Goal: Task Accomplishment & Management: Manage account settings

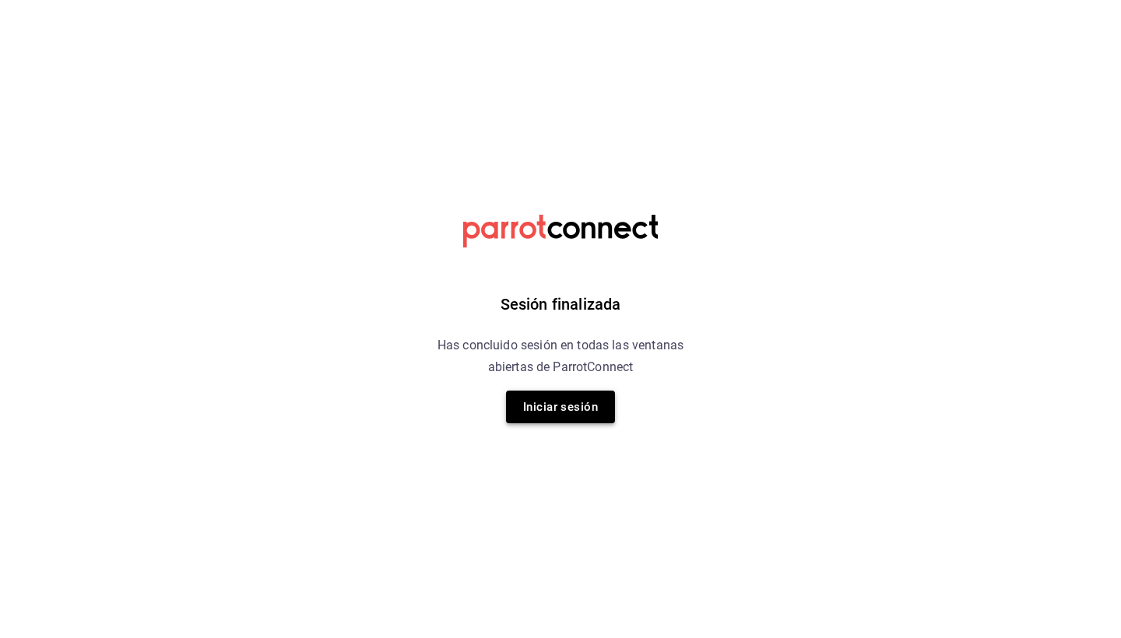
click at [557, 413] on button "Iniciar sesión" at bounding box center [560, 407] width 109 height 33
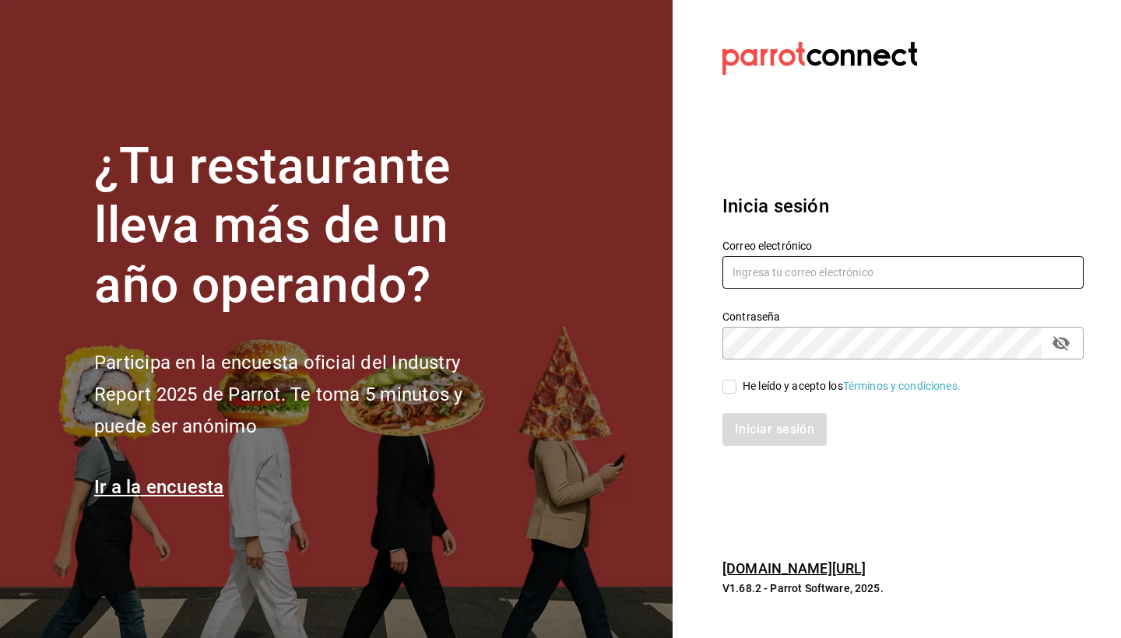
type input "jaime.iguzman@yahoo.com.mx"
click at [730, 386] on input "He leído y acepto los Términos y condiciones." at bounding box center [729, 387] width 14 height 14
checkbox input "true"
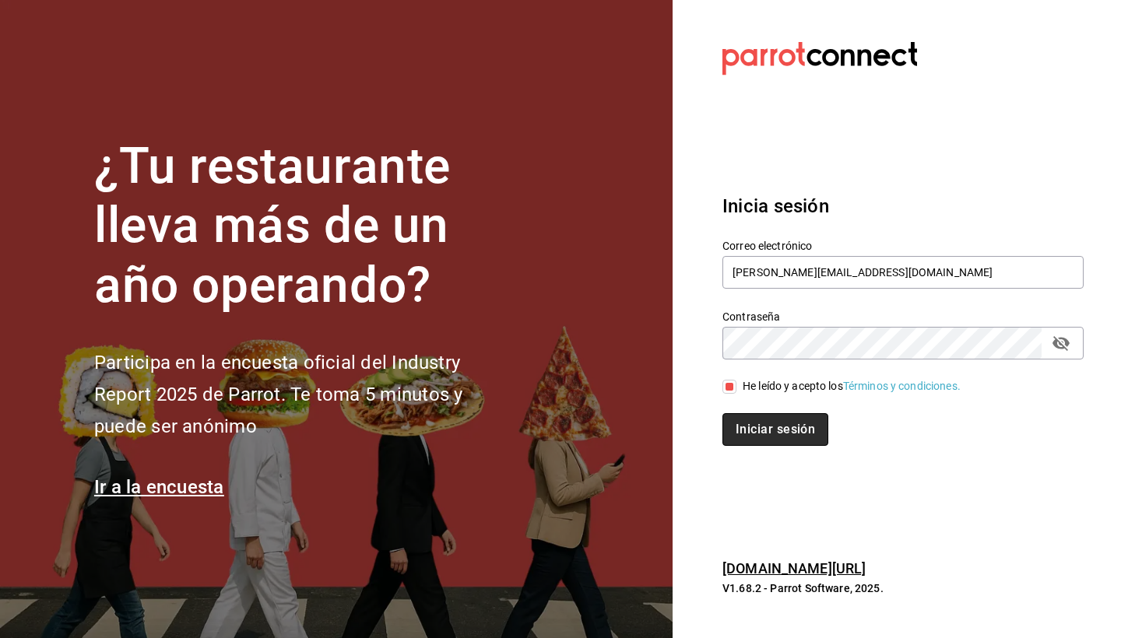
click at [769, 429] on button "Iniciar sesión" at bounding box center [775, 429] width 106 height 33
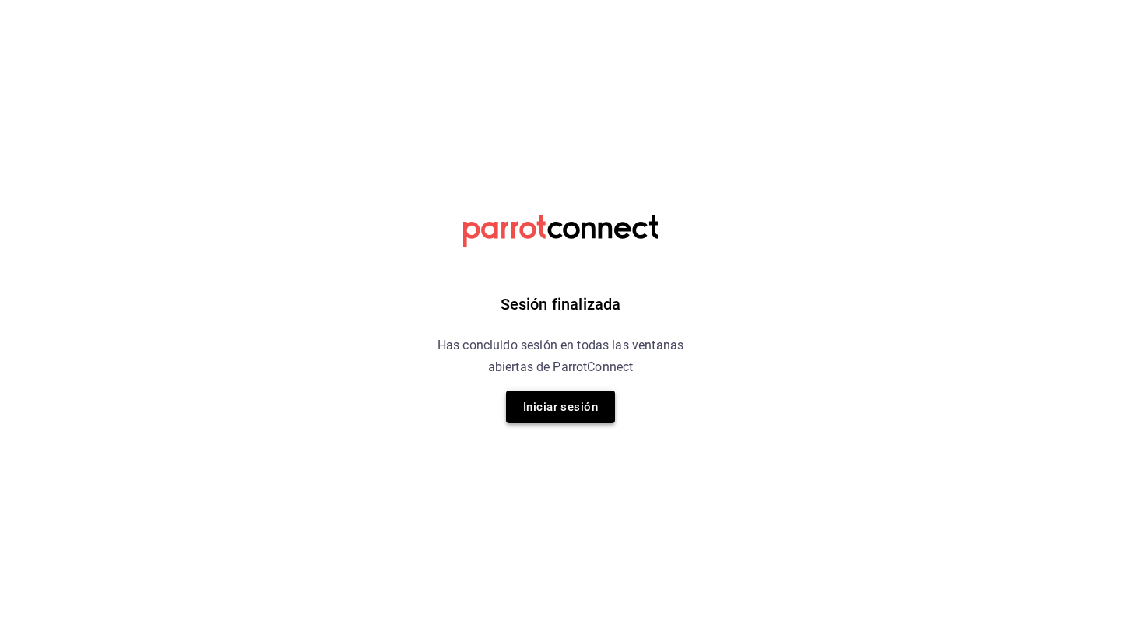
click at [562, 412] on button "Iniciar sesión" at bounding box center [560, 407] width 109 height 33
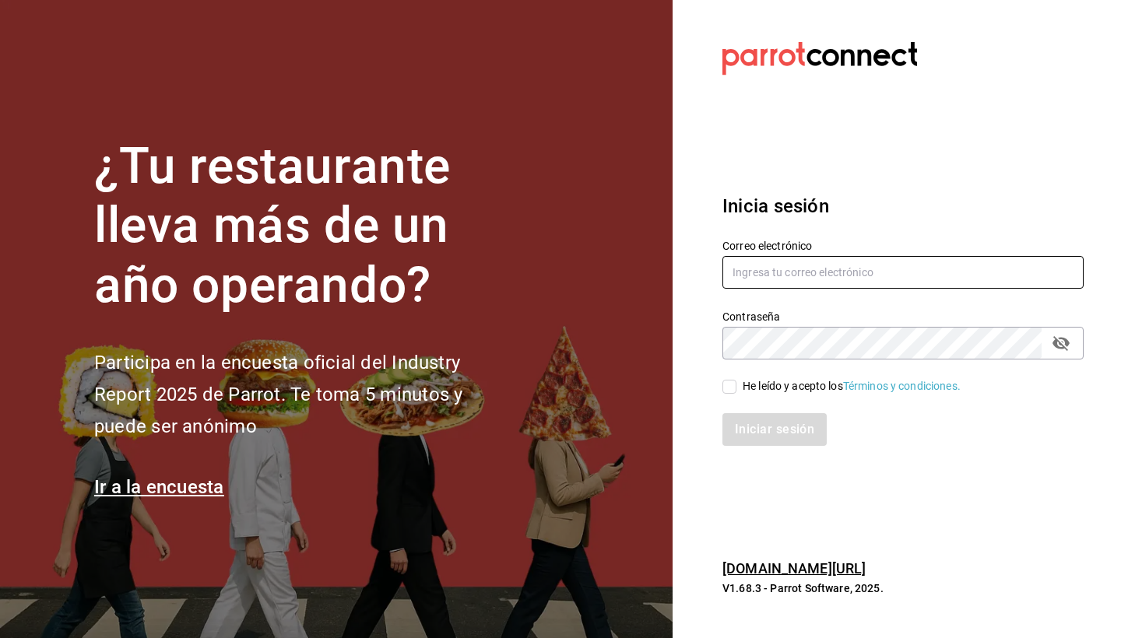
type input "[PERSON_NAME][EMAIL_ADDRESS][DOMAIN_NAME]"
click at [733, 388] on input "He leído y acepto los Términos y condiciones." at bounding box center [729, 387] width 14 height 14
checkbox input "true"
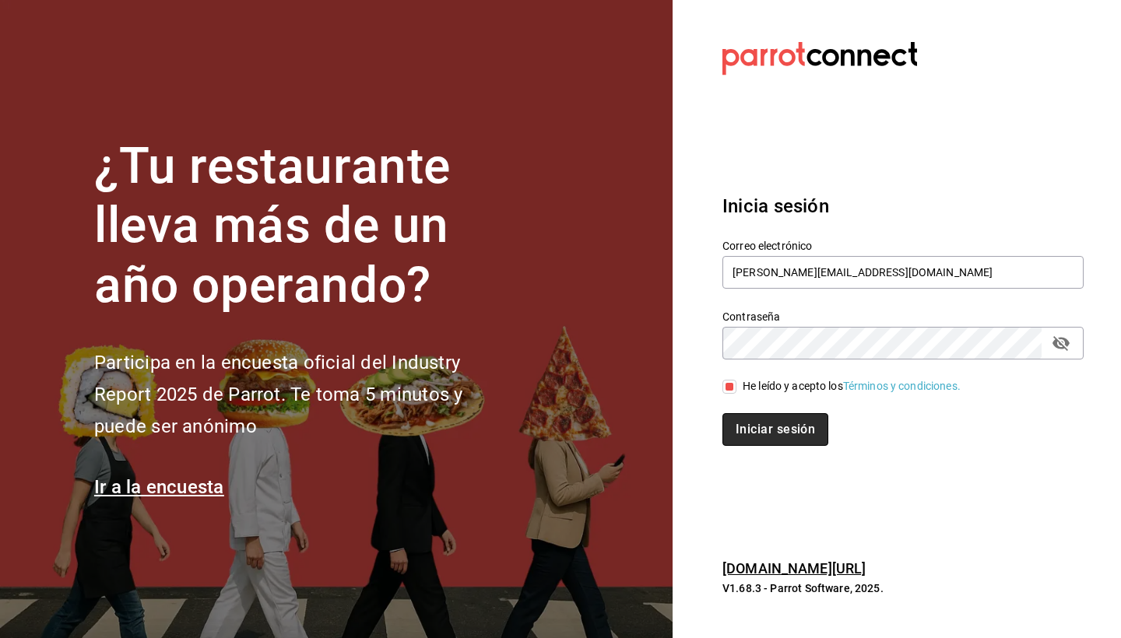
click at [753, 430] on button "Iniciar sesión" at bounding box center [775, 429] width 106 height 33
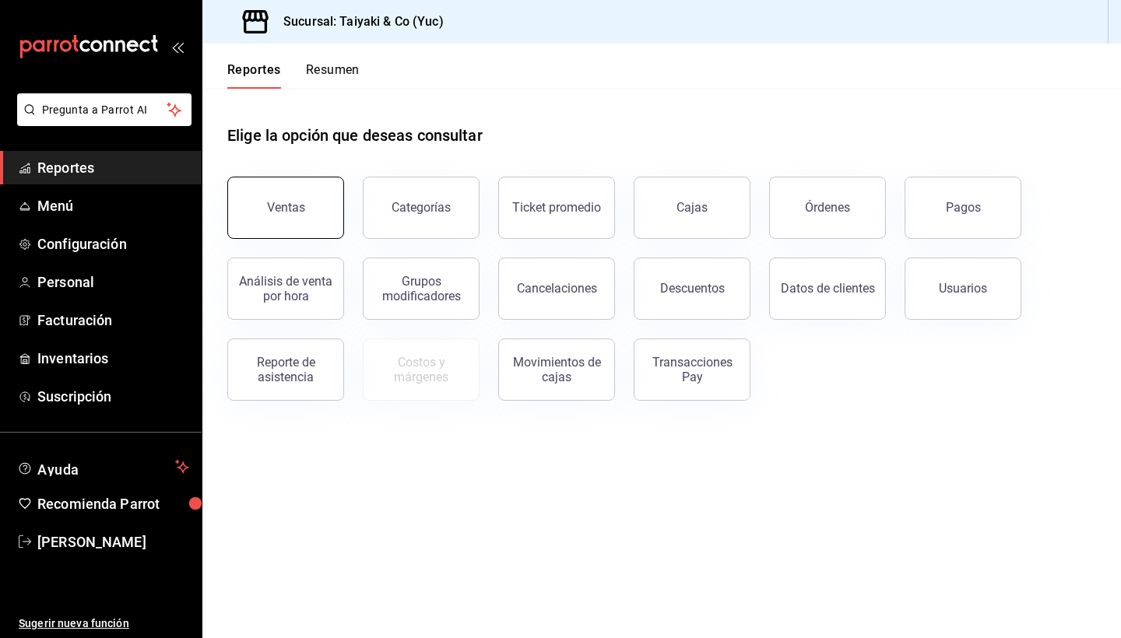
click at [283, 205] on div "Ventas" at bounding box center [286, 207] width 38 height 15
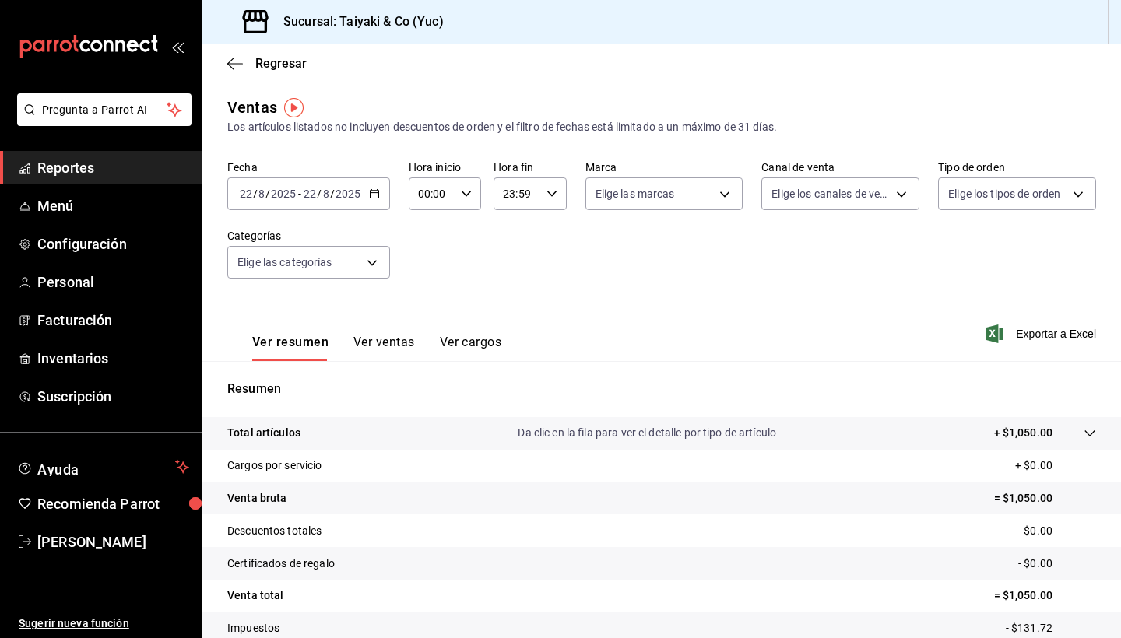
click at [379, 194] on div "2025-08-22 22 / 8 / 2025 - 2025-08-22 22 / 8 / 2025" at bounding box center [308, 193] width 163 height 33
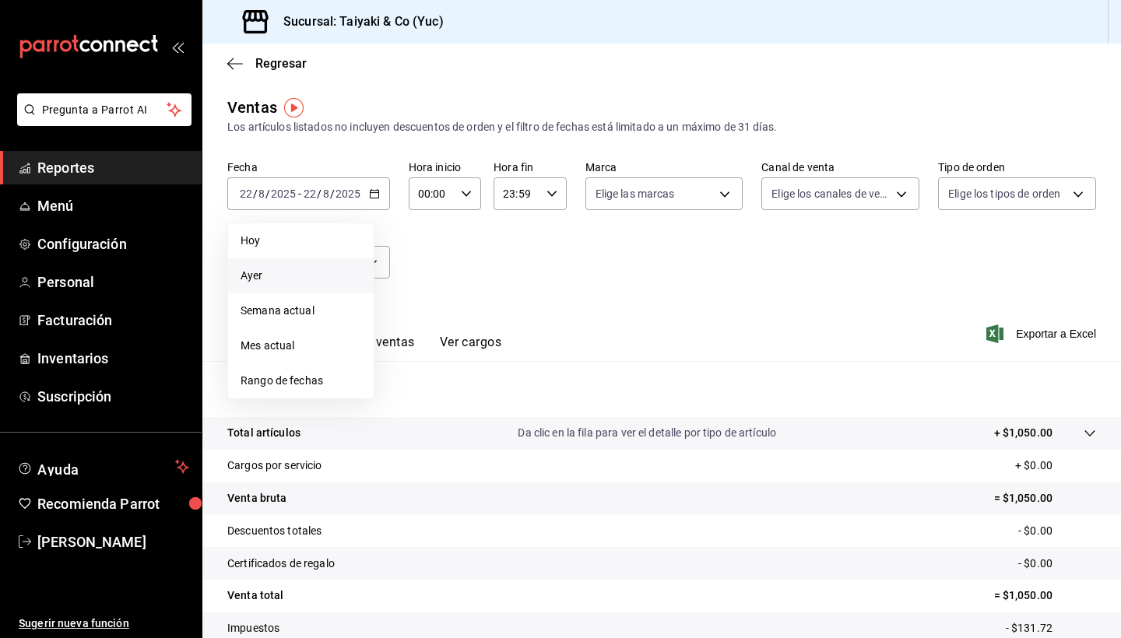
click at [266, 271] on span "Ayer" at bounding box center [301, 276] width 121 height 16
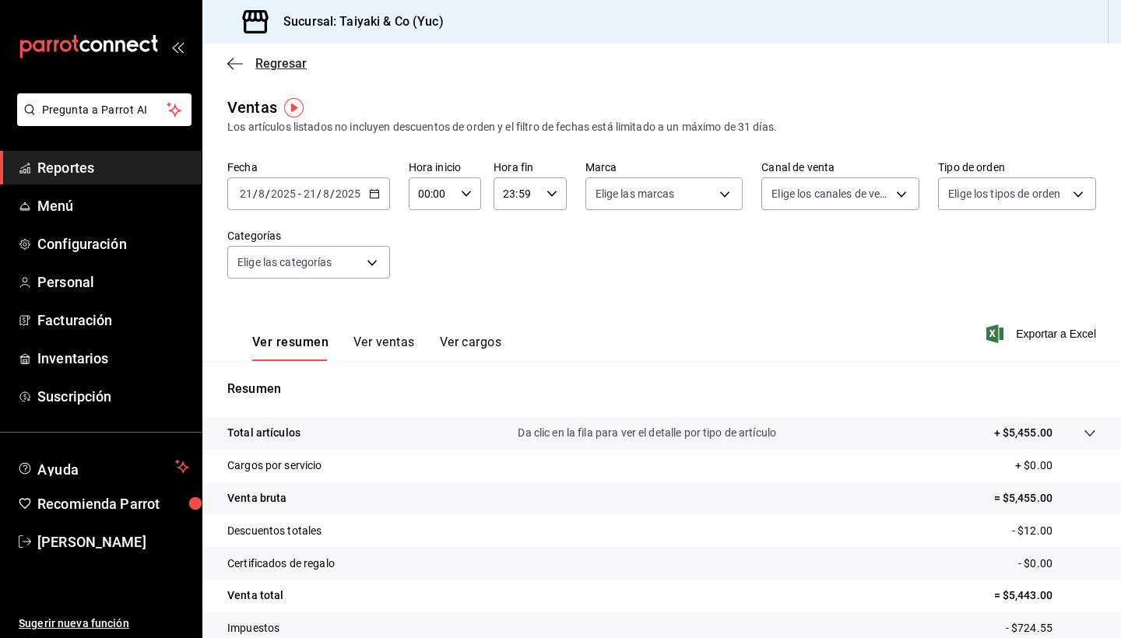
click at [261, 58] on span "Regresar" at bounding box center [280, 63] width 51 height 15
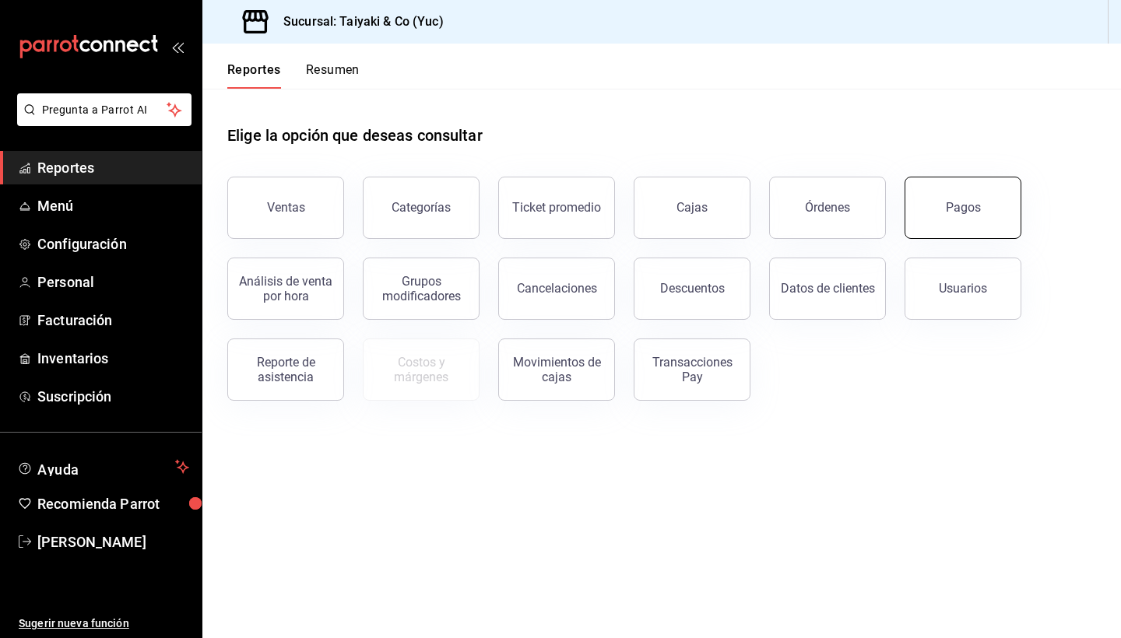
click at [918, 199] on button "Pagos" at bounding box center [962, 208] width 117 height 62
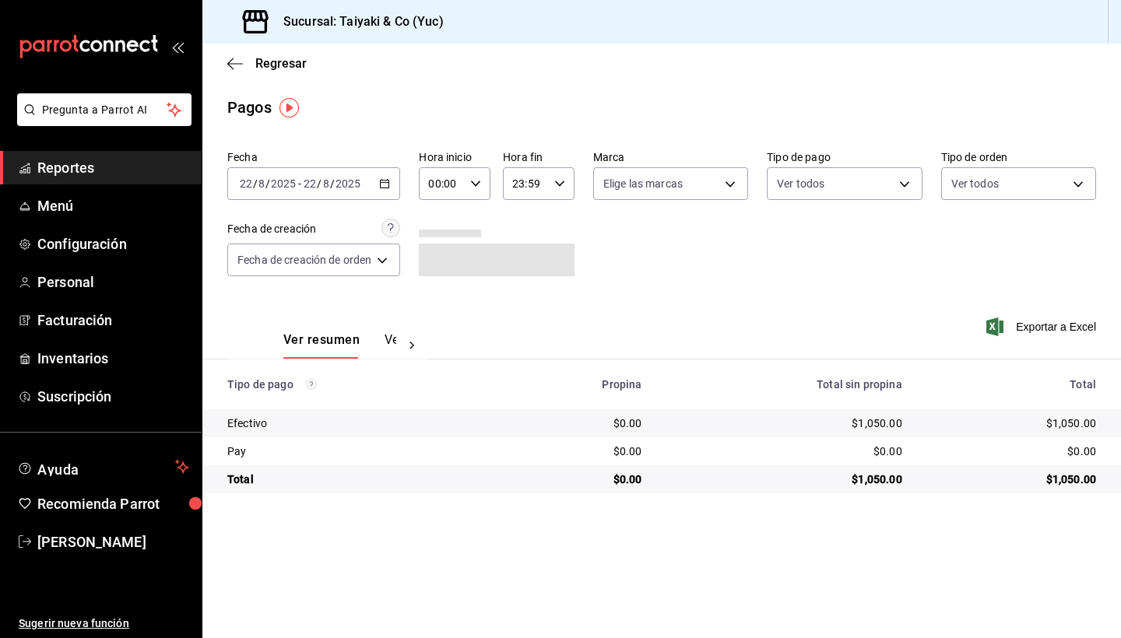
click at [389, 188] on \(Stroke\) "button" at bounding box center [384, 184] width 9 height 9
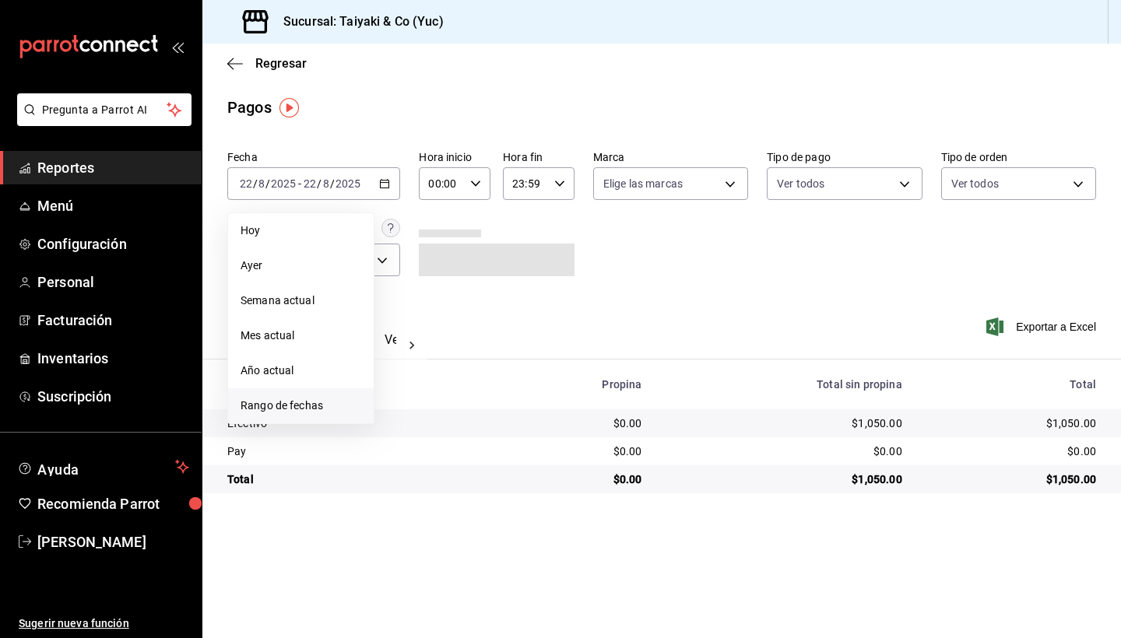
click at [289, 403] on span "Rango de fechas" at bounding box center [301, 406] width 121 height 16
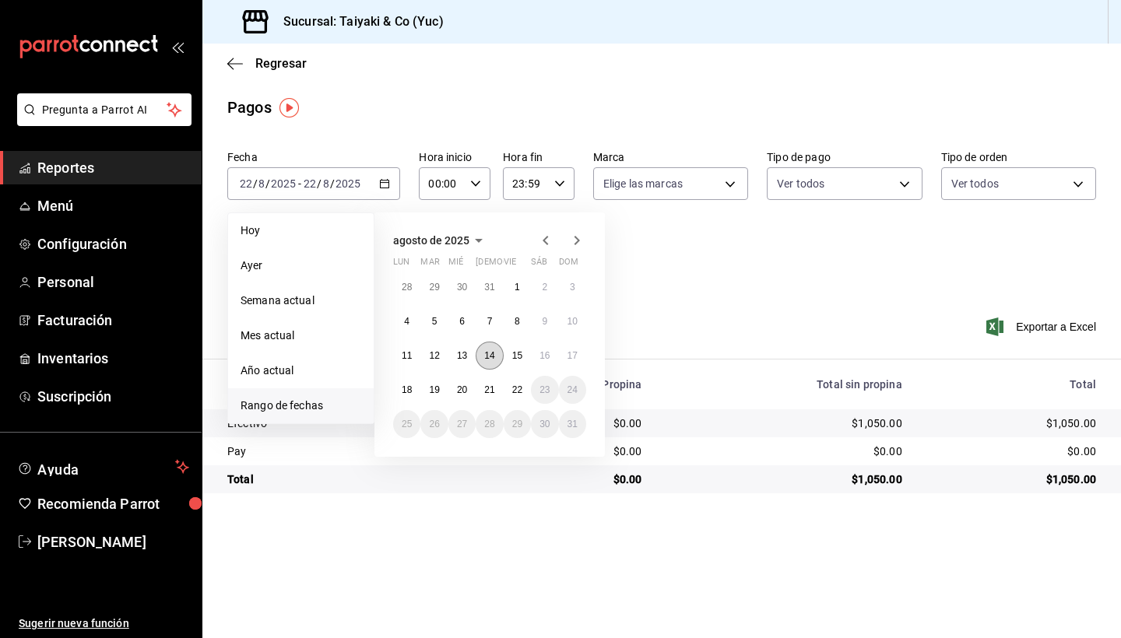
click at [490, 354] on abbr "14" at bounding box center [489, 355] width 10 height 11
click at [462, 394] on abbr "20" at bounding box center [462, 390] width 10 height 11
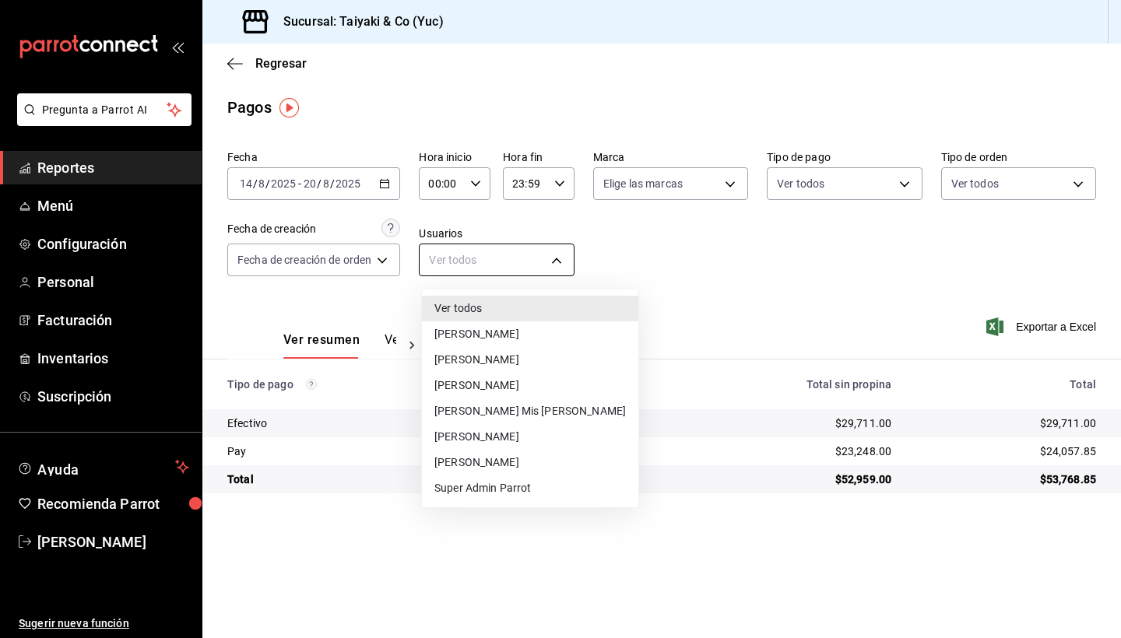
click at [562, 258] on body "Pregunta a Parrot AI Reportes Menú Configuración Personal Facturación Inventari…" at bounding box center [560, 319] width 1121 height 638
click at [552, 335] on li "Fernanda Torres Hernández" at bounding box center [530, 334] width 216 height 26
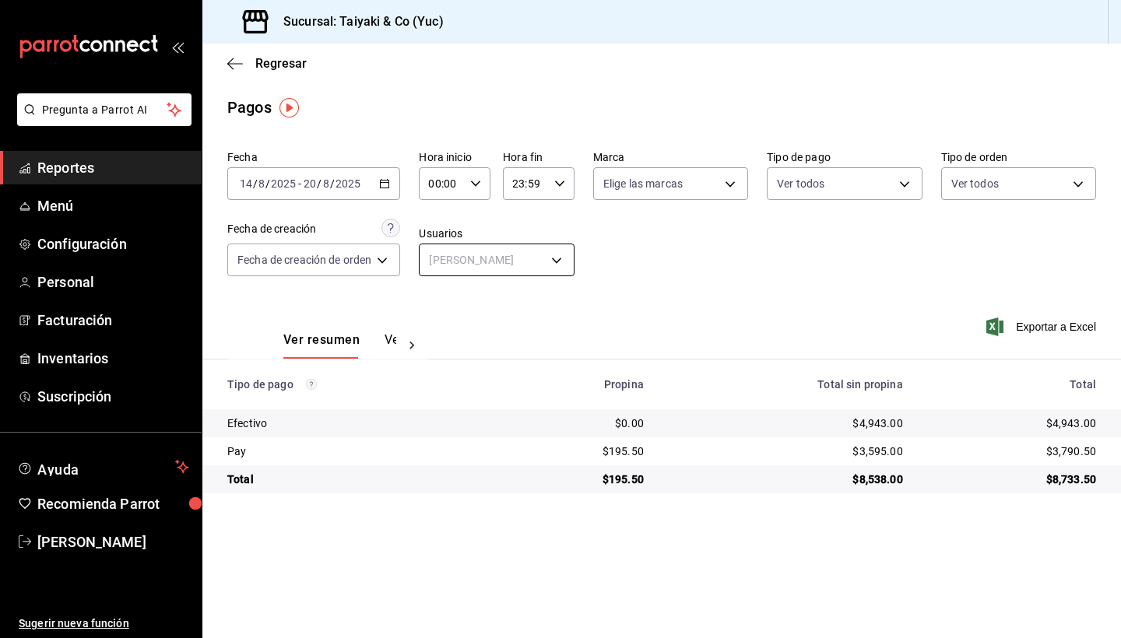
click at [557, 259] on body "Pregunta a Parrot AI Reportes Menú Configuración Personal Facturación Inventari…" at bounding box center [560, 319] width 1121 height 638
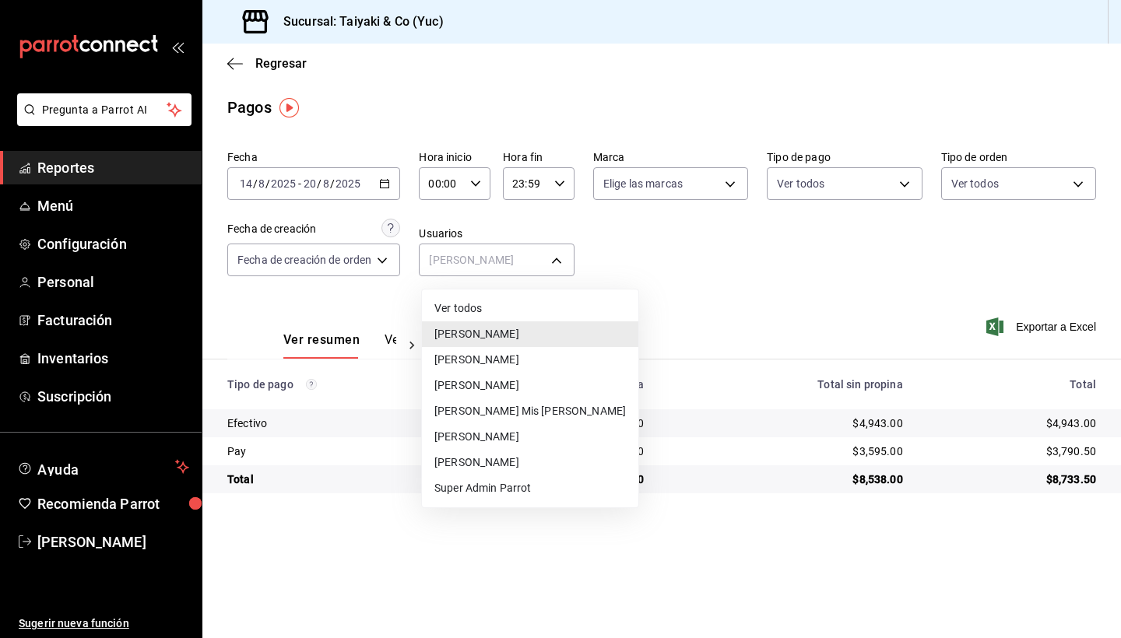
click at [518, 363] on li "[PERSON_NAME]" at bounding box center [530, 360] width 216 height 26
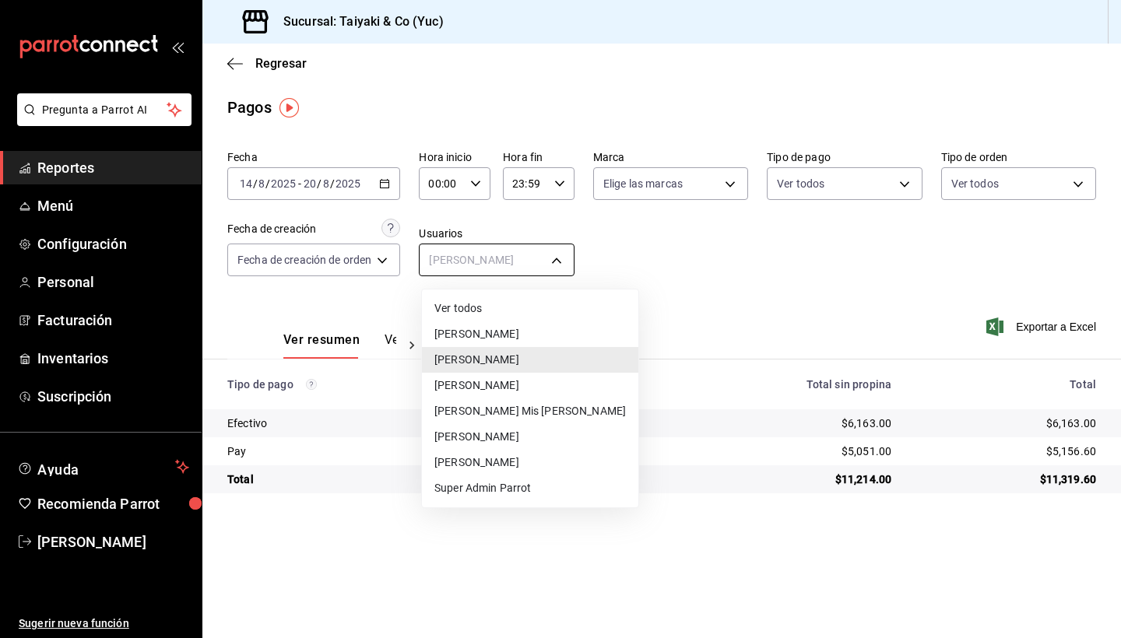
click at [558, 260] on body "Pregunta a Parrot AI Reportes Menú Configuración Personal Facturación Inventari…" at bounding box center [560, 319] width 1121 height 638
click at [516, 408] on li "[PERSON_NAME] Mis [PERSON_NAME]" at bounding box center [530, 412] width 216 height 26
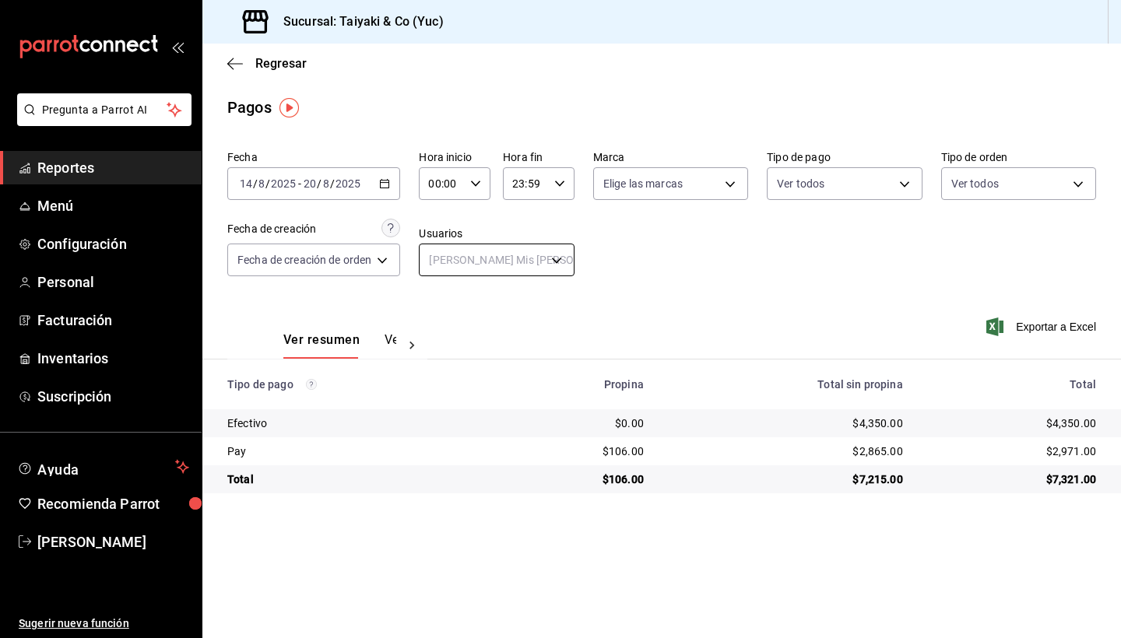
click at [559, 262] on body "Pregunta a Parrot AI Reportes Menú Configuración Personal Facturación Inventari…" at bounding box center [560, 319] width 1121 height 638
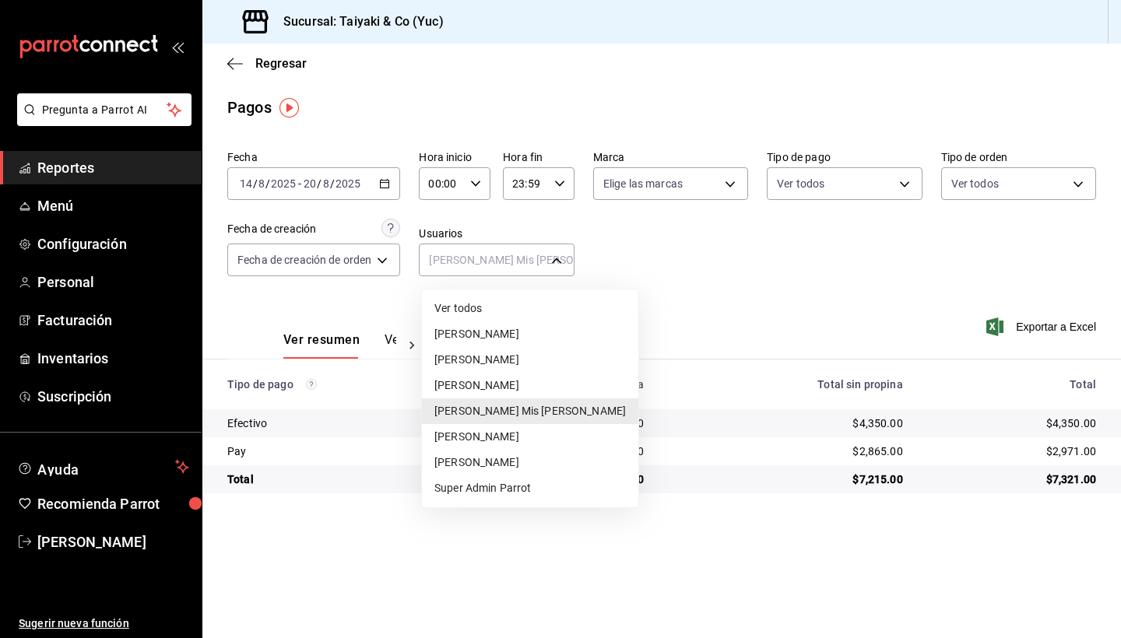
click at [497, 432] on li "[PERSON_NAME] Cid [PERSON_NAME]" at bounding box center [530, 437] width 216 height 26
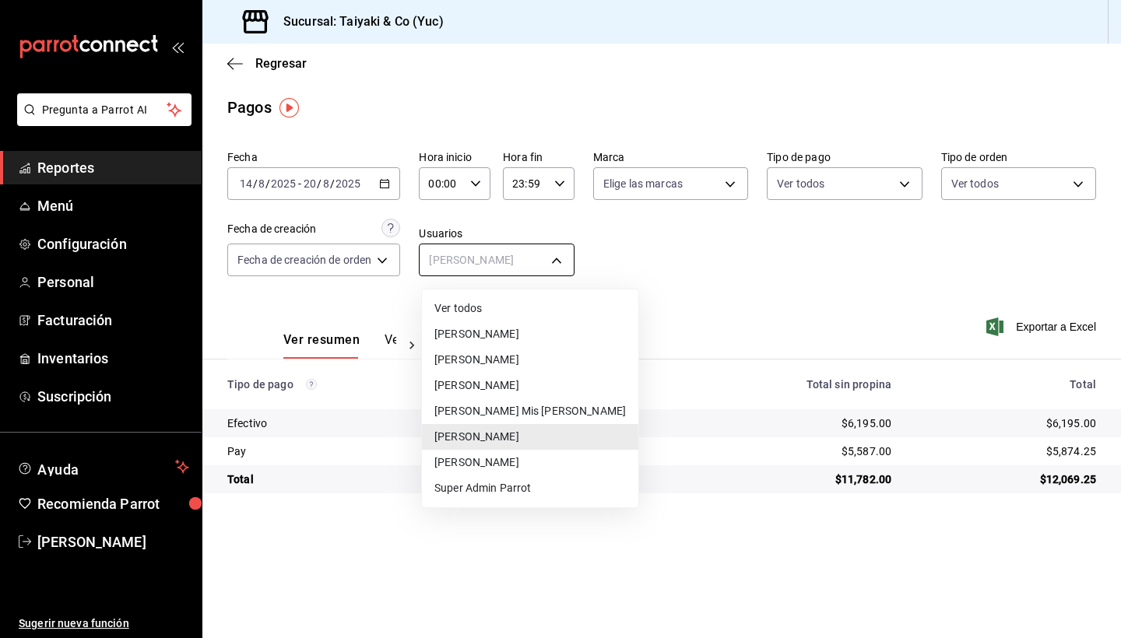
click at [561, 265] on body "Pregunta a Parrot AI Reportes Menú Configuración Personal Facturación Inventari…" at bounding box center [560, 319] width 1121 height 638
click at [497, 459] on li "[PERSON_NAME] [PERSON_NAME]" at bounding box center [530, 463] width 216 height 26
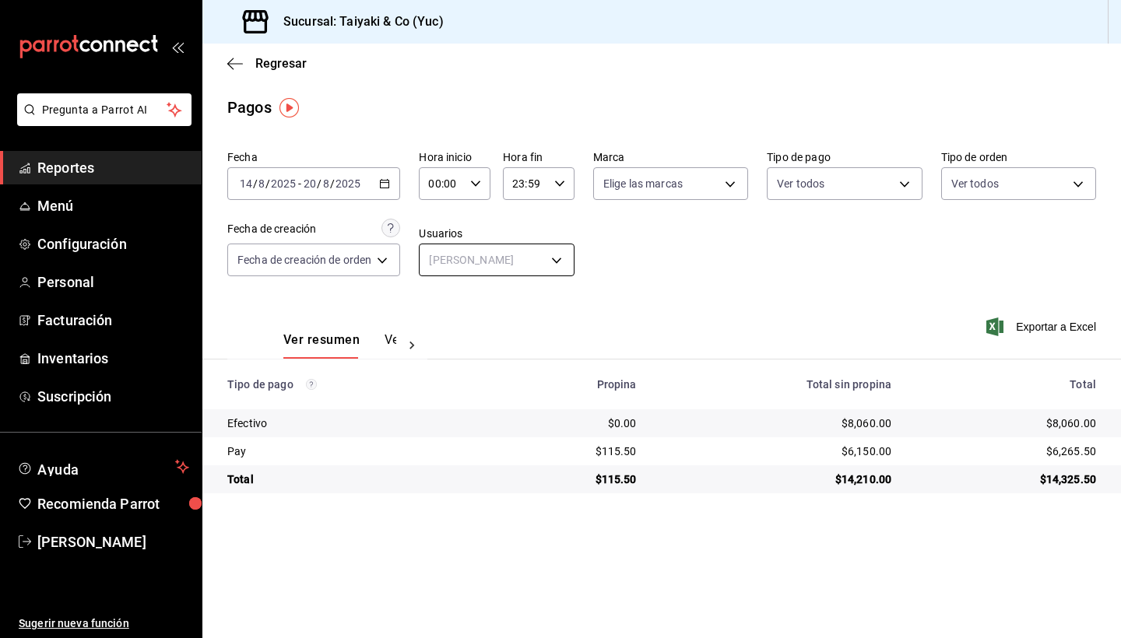
click at [557, 258] on body "Pregunta a Parrot AI Reportes Menú Configuración Personal Facturación Inventari…" at bounding box center [560, 319] width 1121 height 638
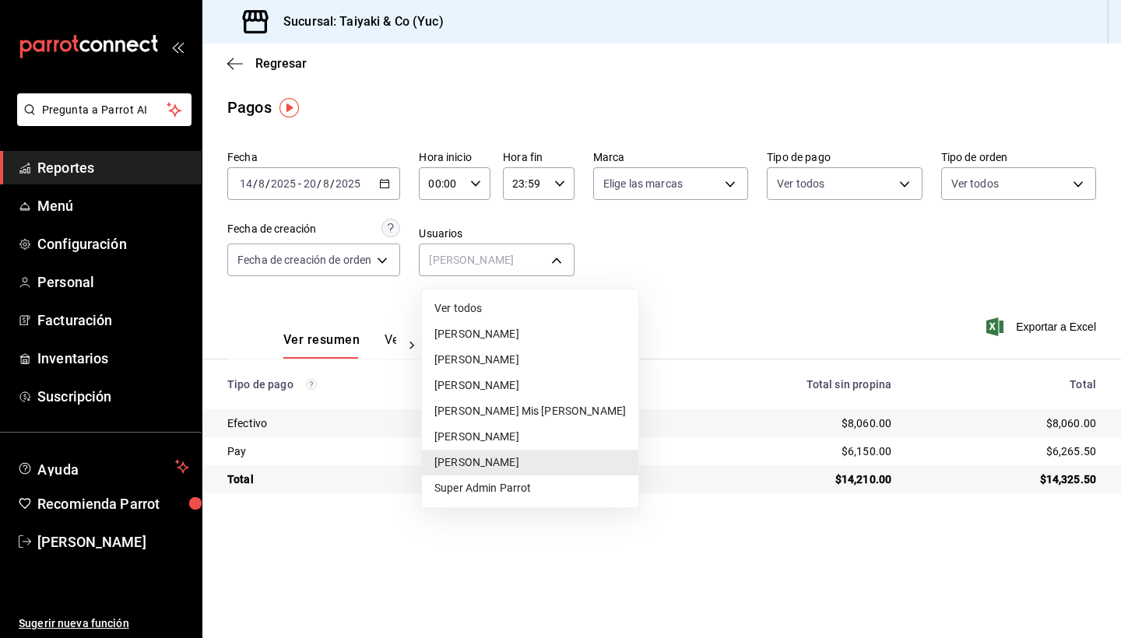
click at [500, 437] on li "[PERSON_NAME] Cid [PERSON_NAME]" at bounding box center [530, 437] width 216 height 26
type input "076cc5c9-e103-4a4a-a93f-e16b30b38486"
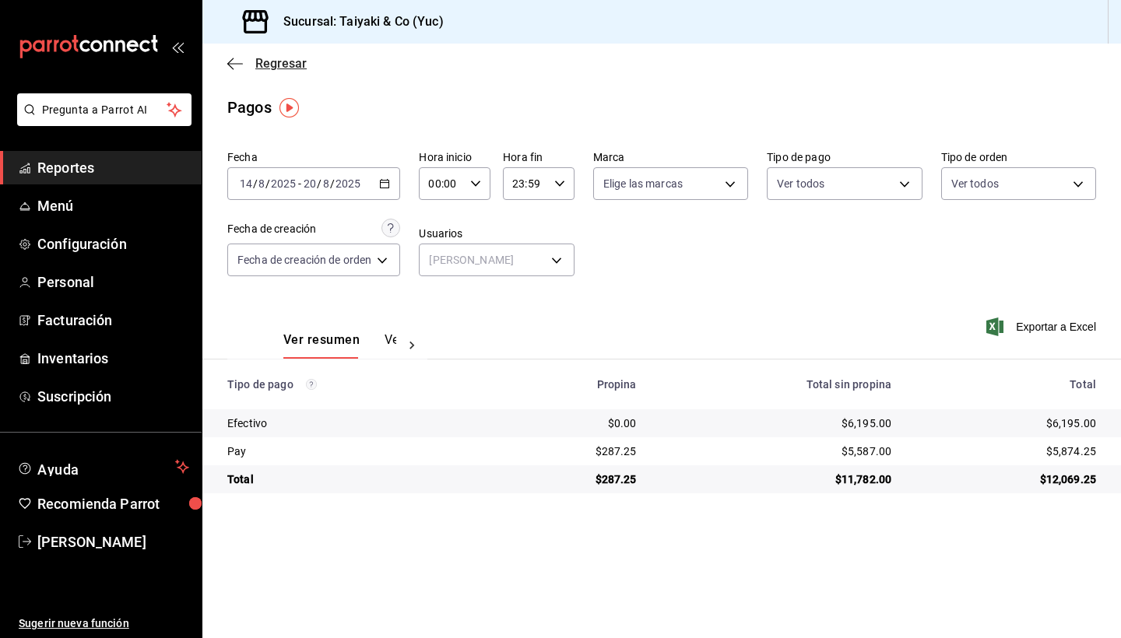
click at [230, 61] on icon "button" at bounding box center [230, 64] width 6 height 12
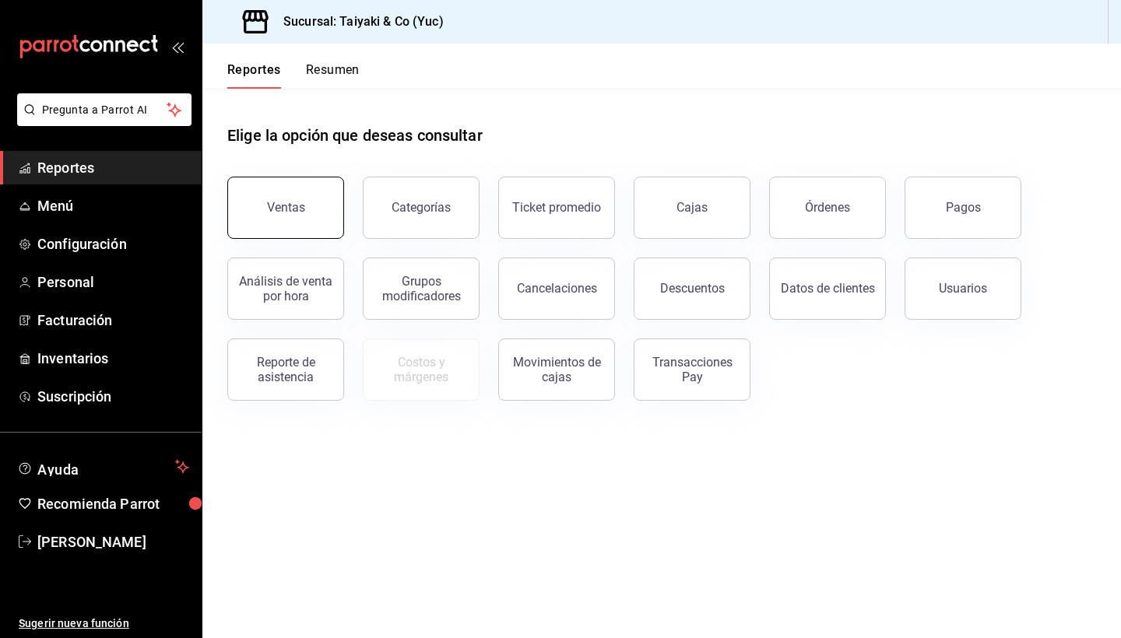
click at [285, 215] on button "Ventas" at bounding box center [285, 208] width 117 height 62
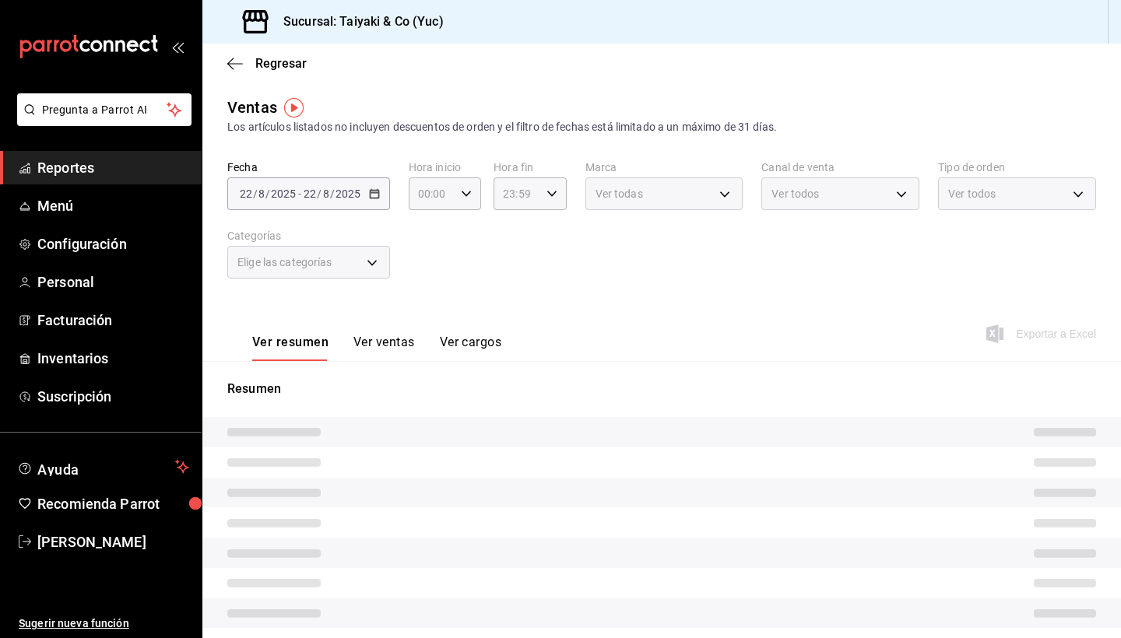
click at [378, 266] on div "Elige las categorías" at bounding box center [308, 262] width 163 height 33
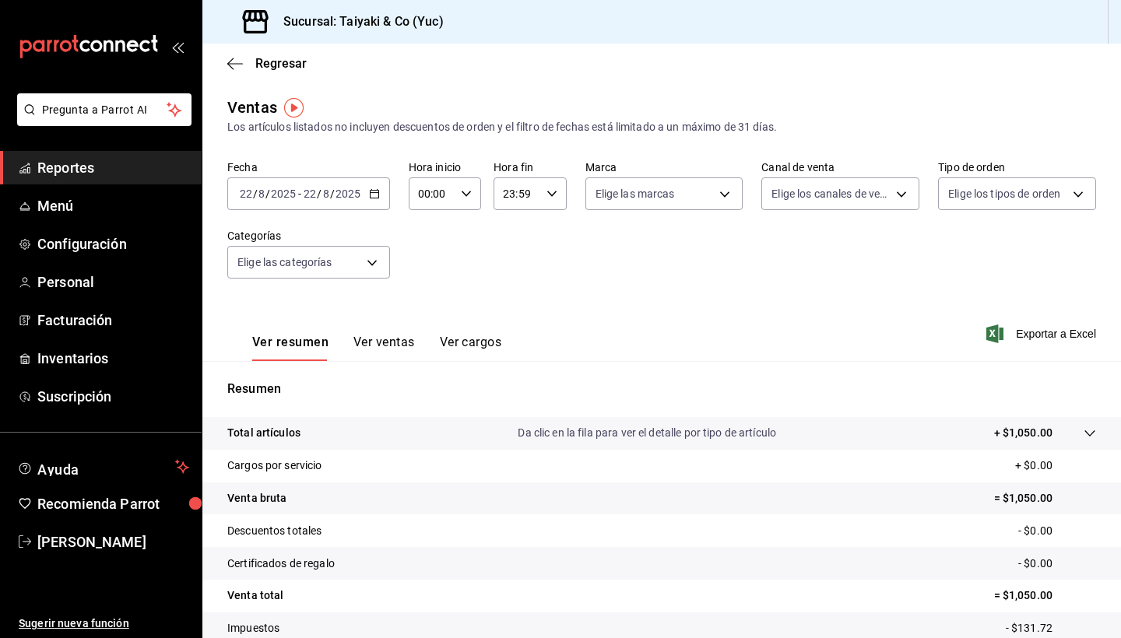
click at [372, 191] on icon "button" at bounding box center [374, 193] width 11 height 11
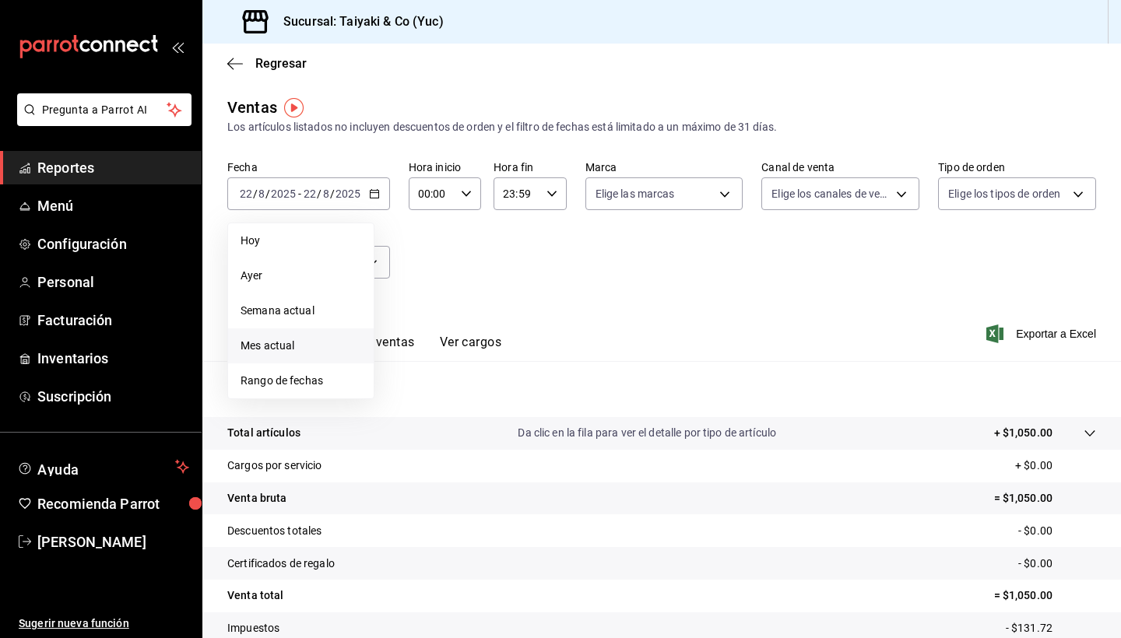
click at [278, 342] on span "Mes actual" at bounding box center [301, 346] width 121 height 16
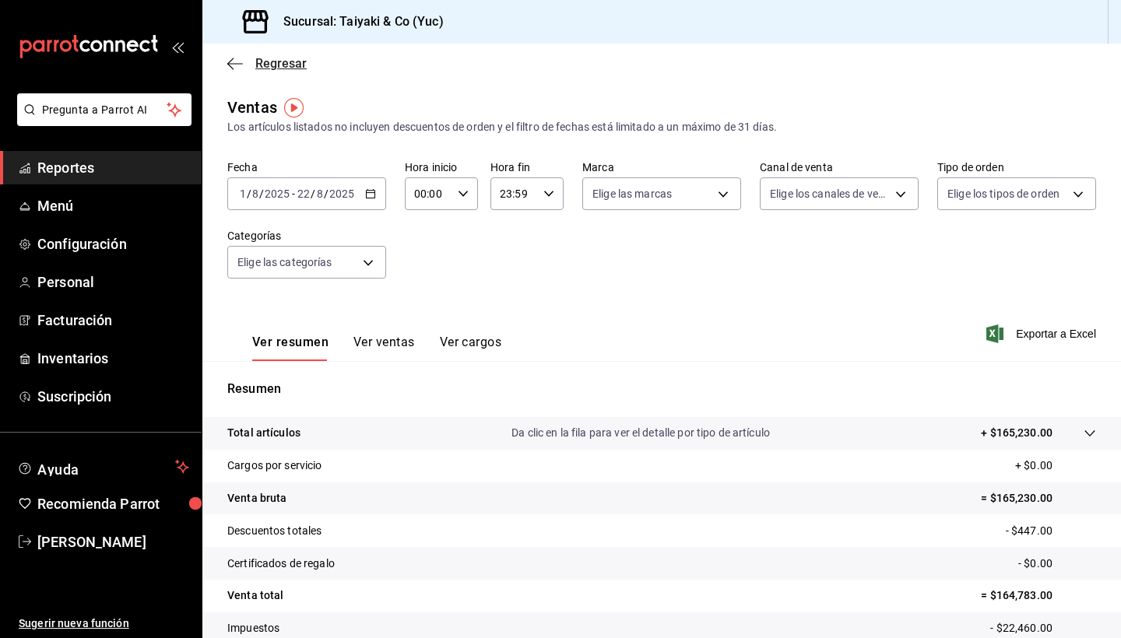
click at [235, 61] on icon "button" at bounding box center [235, 64] width 16 height 14
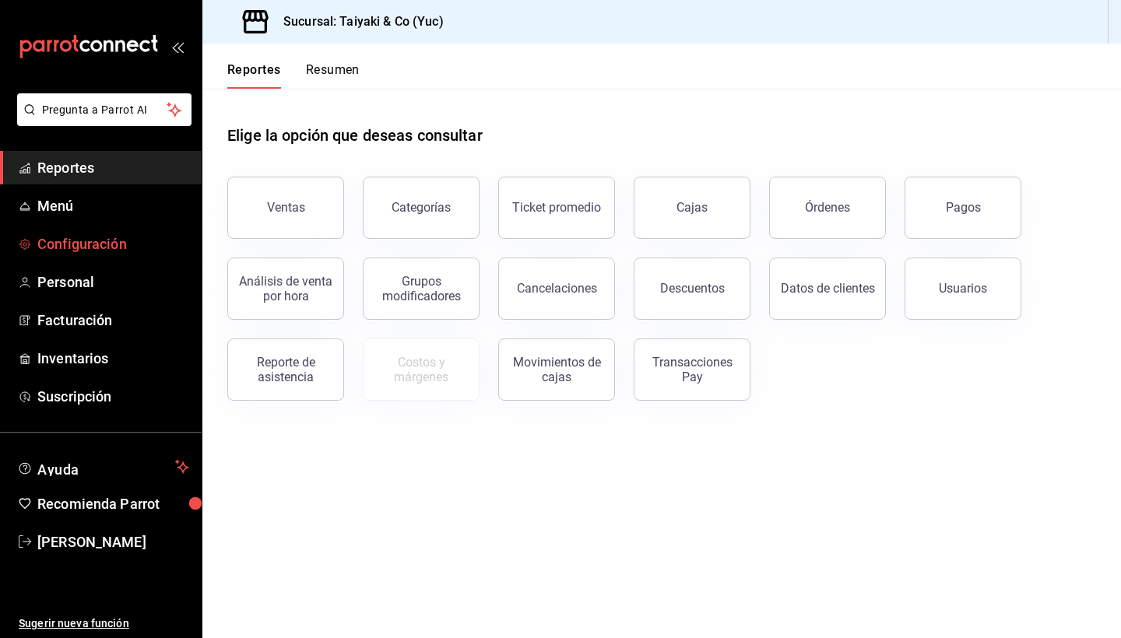
click at [82, 239] on span "Configuración" at bounding box center [113, 244] width 152 height 21
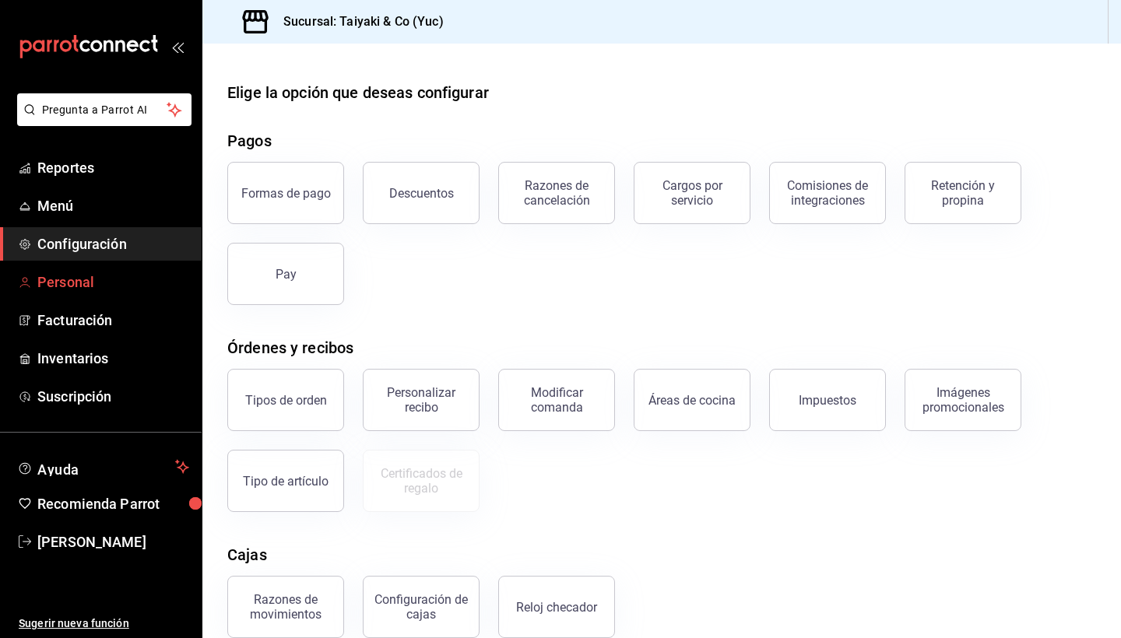
click at [82, 284] on span "Personal" at bounding box center [113, 282] width 152 height 21
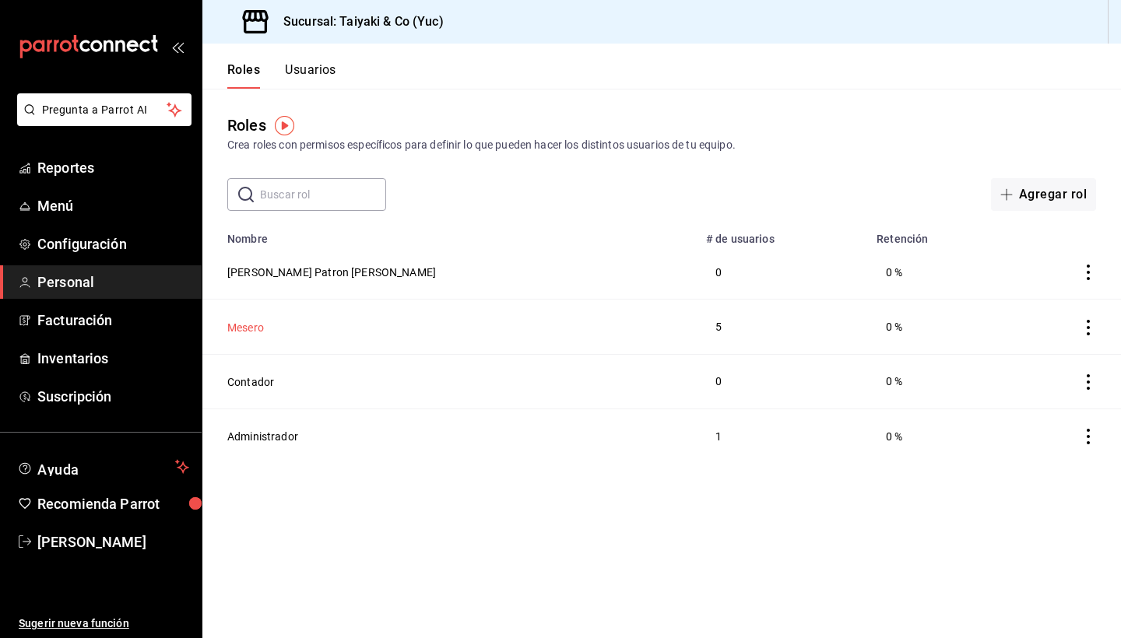
click at [244, 326] on button "Mesero" at bounding box center [245, 328] width 37 height 16
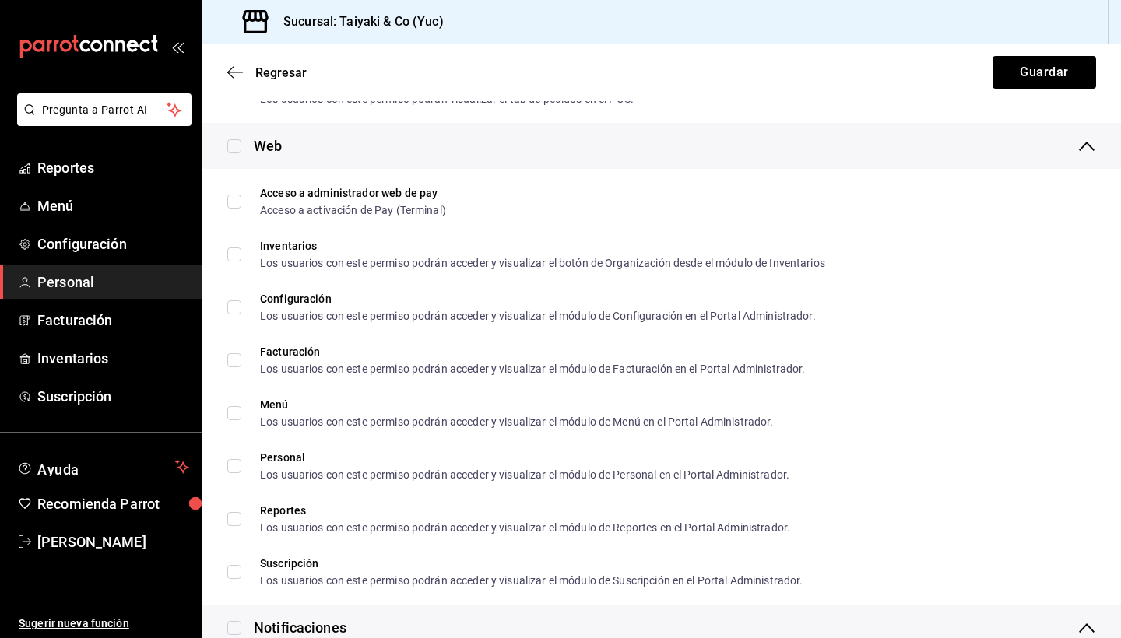
scroll to position [644, 0]
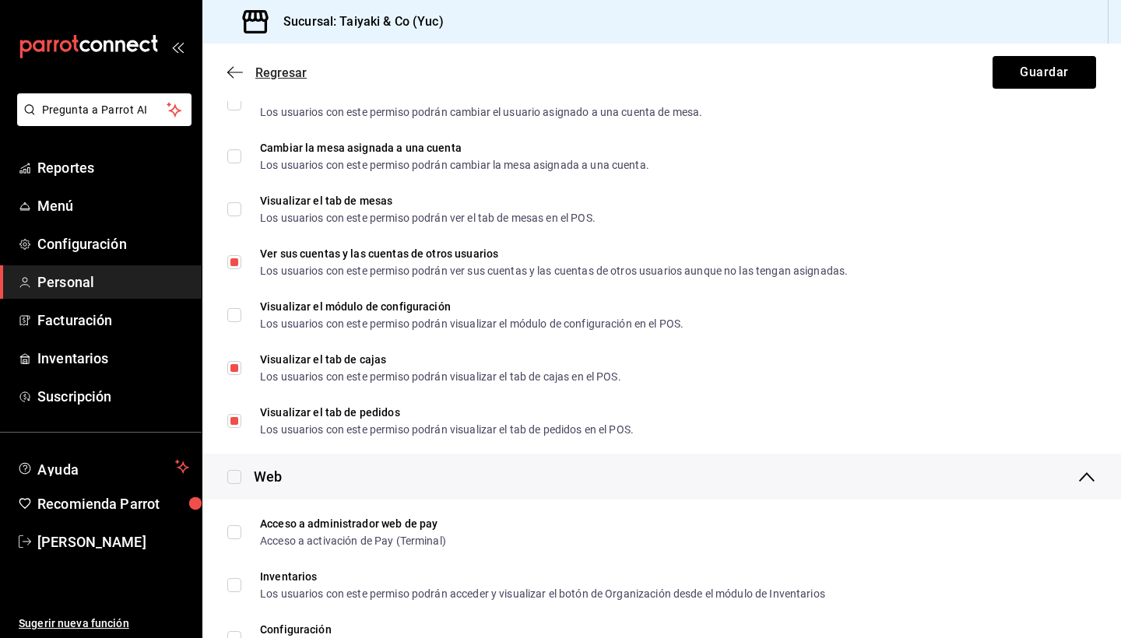
click at [235, 72] on icon "button" at bounding box center [235, 72] width 16 height 14
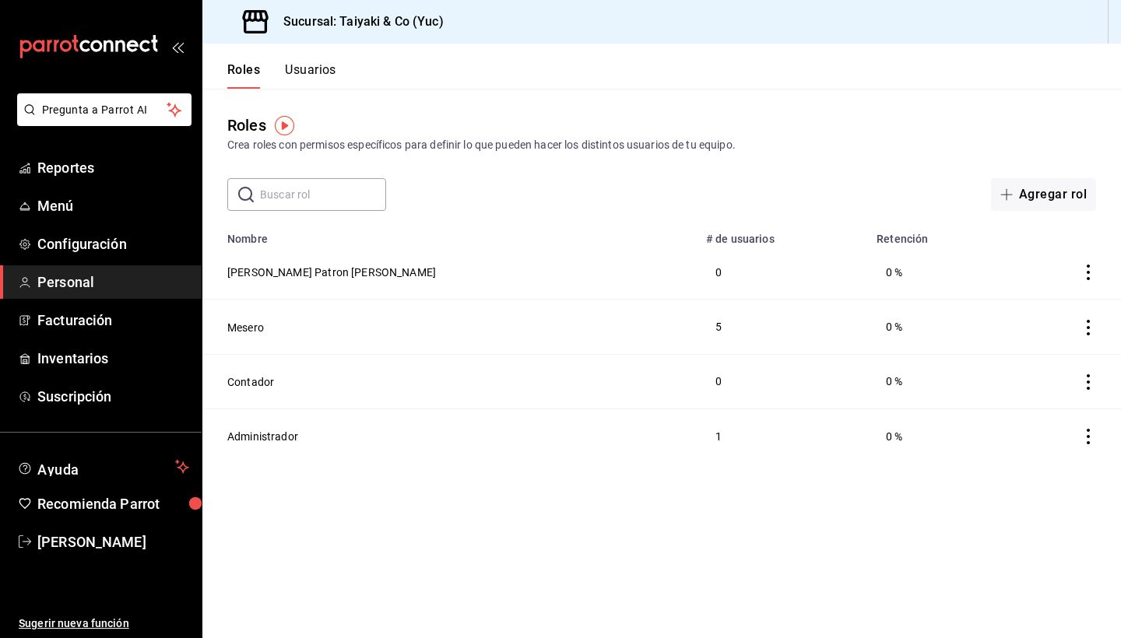
click at [318, 71] on button "Usuarios" at bounding box center [310, 75] width 51 height 26
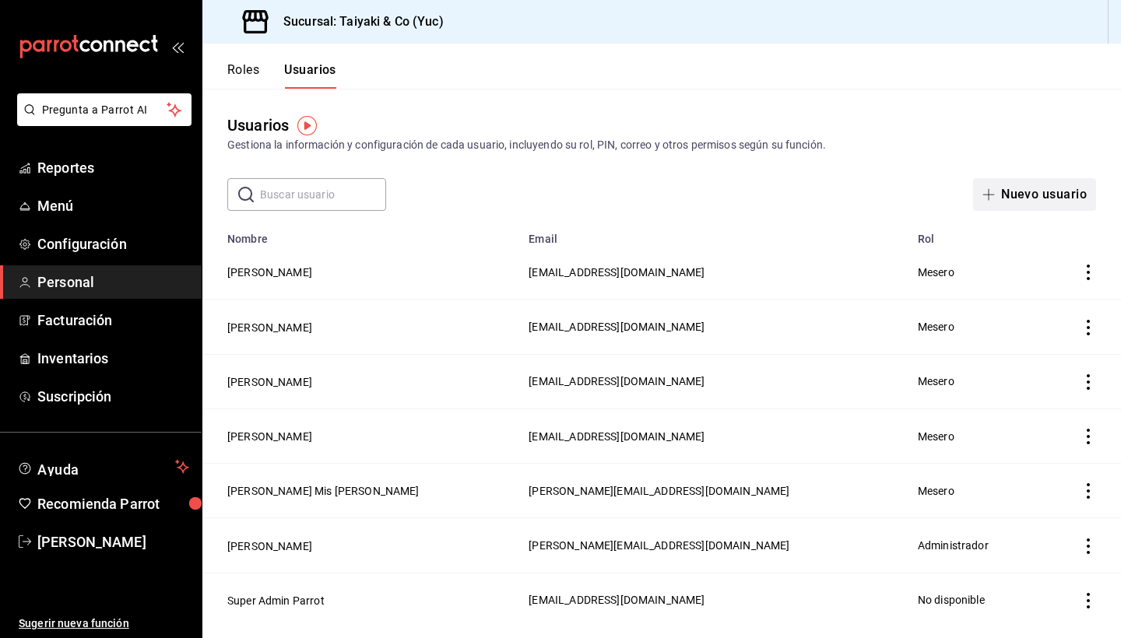
click at [1048, 193] on button "Nuevo usuario" at bounding box center [1034, 194] width 123 height 33
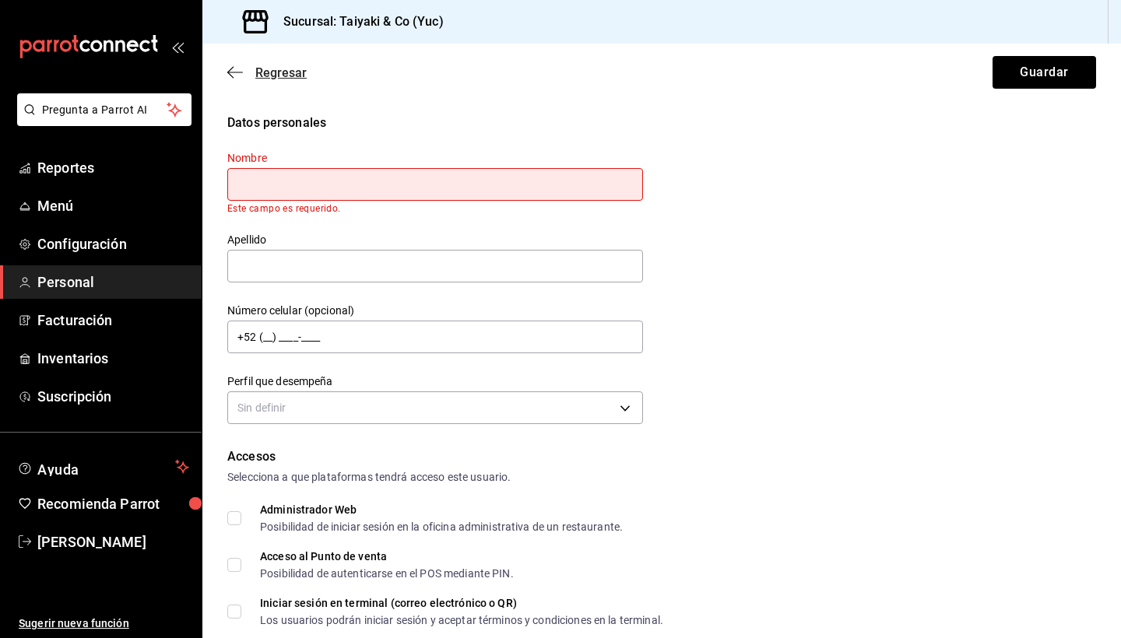
click at [240, 72] on icon "button" at bounding box center [235, 72] width 16 height 1
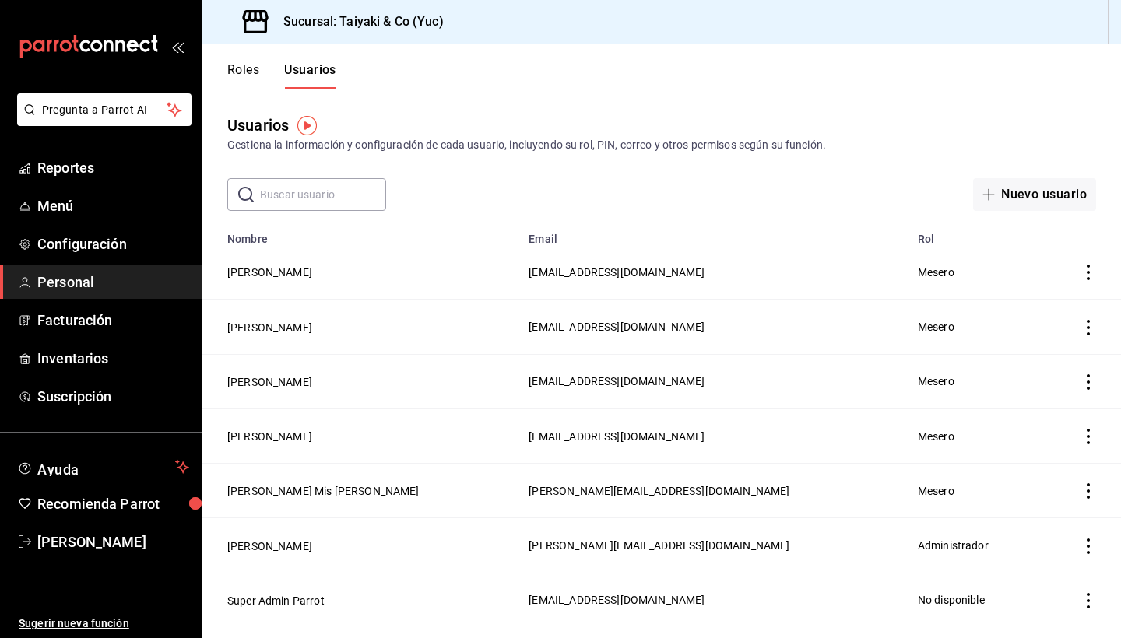
click at [1091, 274] on icon "actions" at bounding box center [1088, 273] width 16 height 16
click at [1035, 299] on span "Eliminar" at bounding box center [1032, 294] width 40 height 12
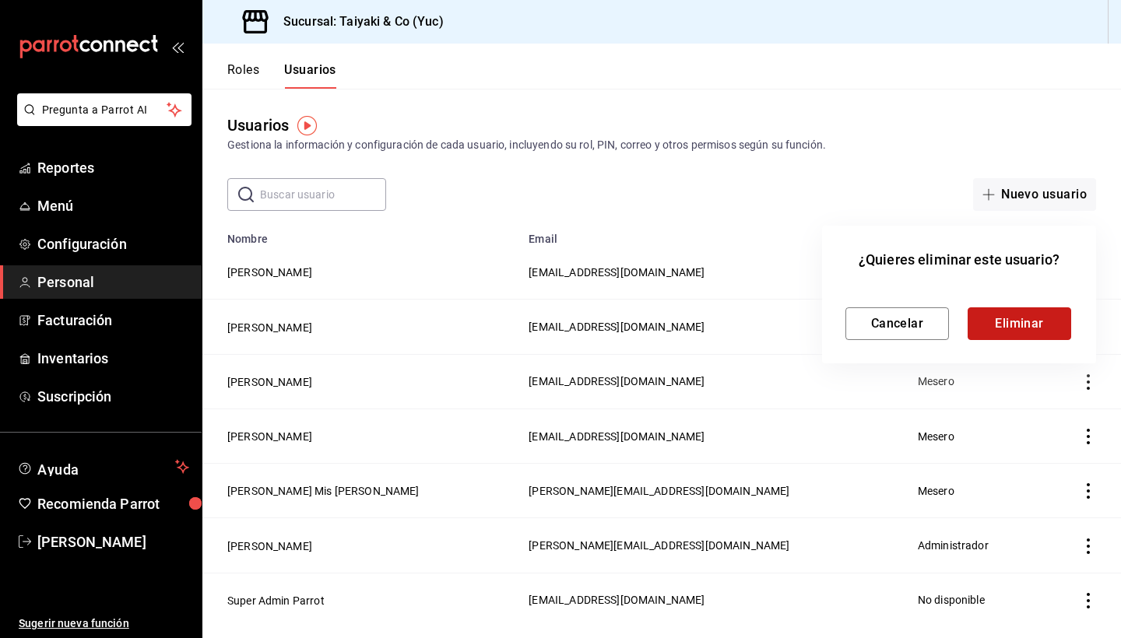
click at [1031, 322] on button "Eliminar" at bounding box center [1019, 323] width 104 height 33
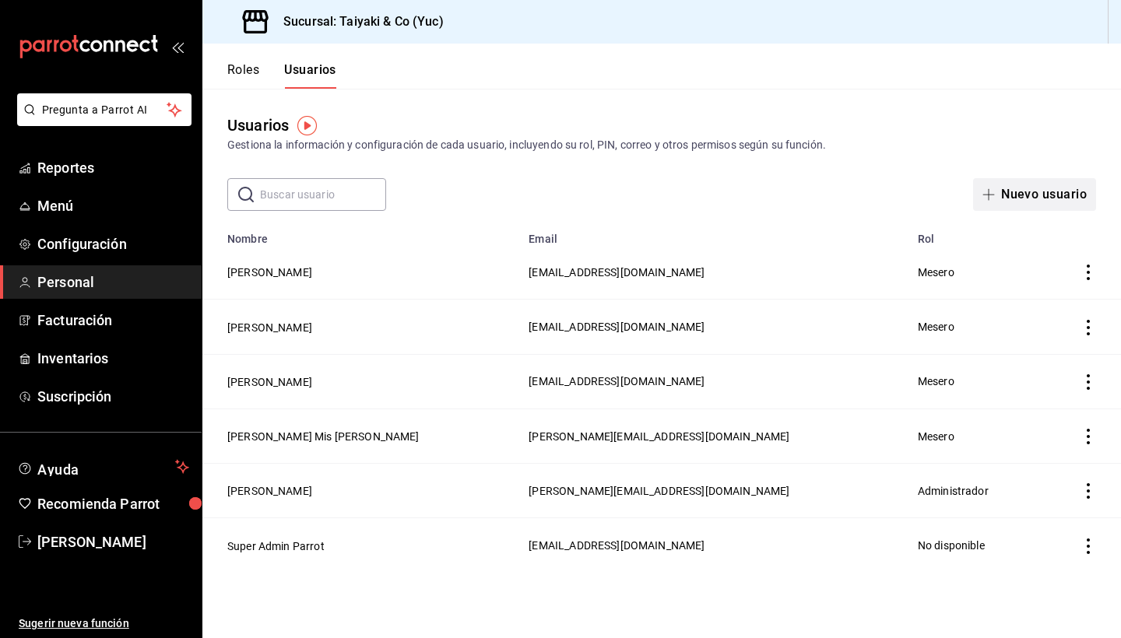
click at [1053, 197] on button "Nuevo usuario" at bounding box center [1034, 194] width 123 height 33
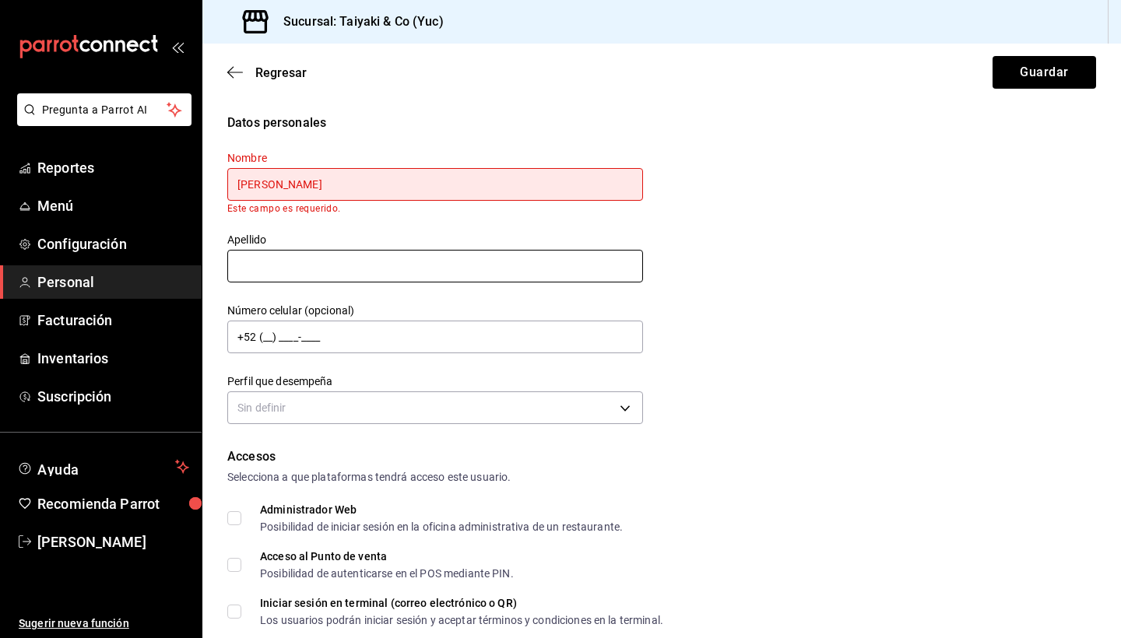
type input "Alejandra"
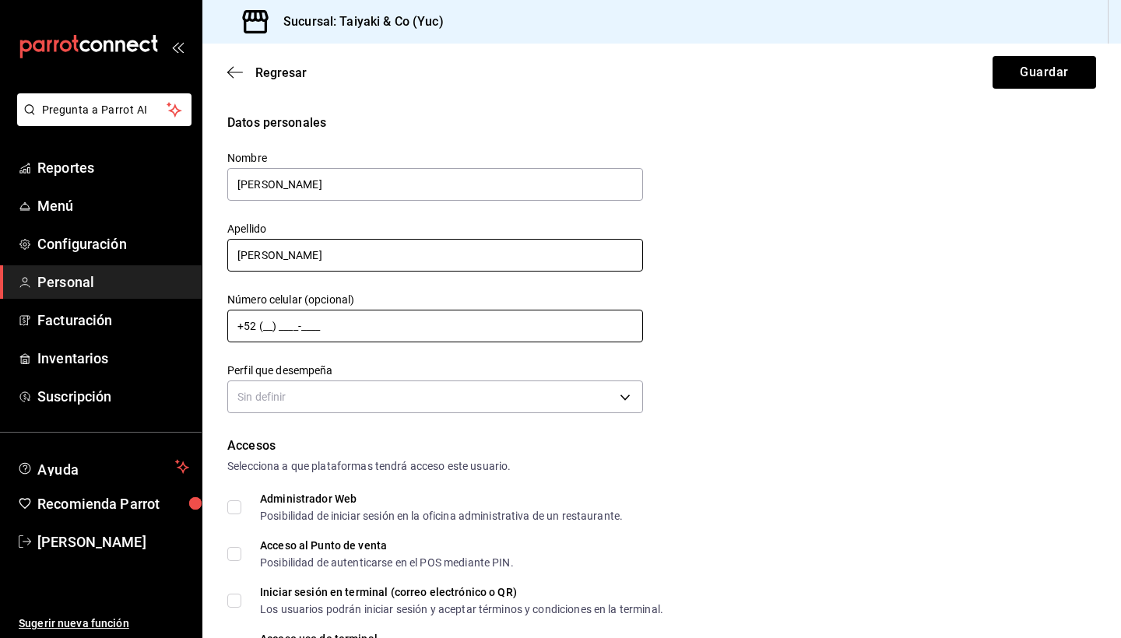
type input "Millán Juárez"
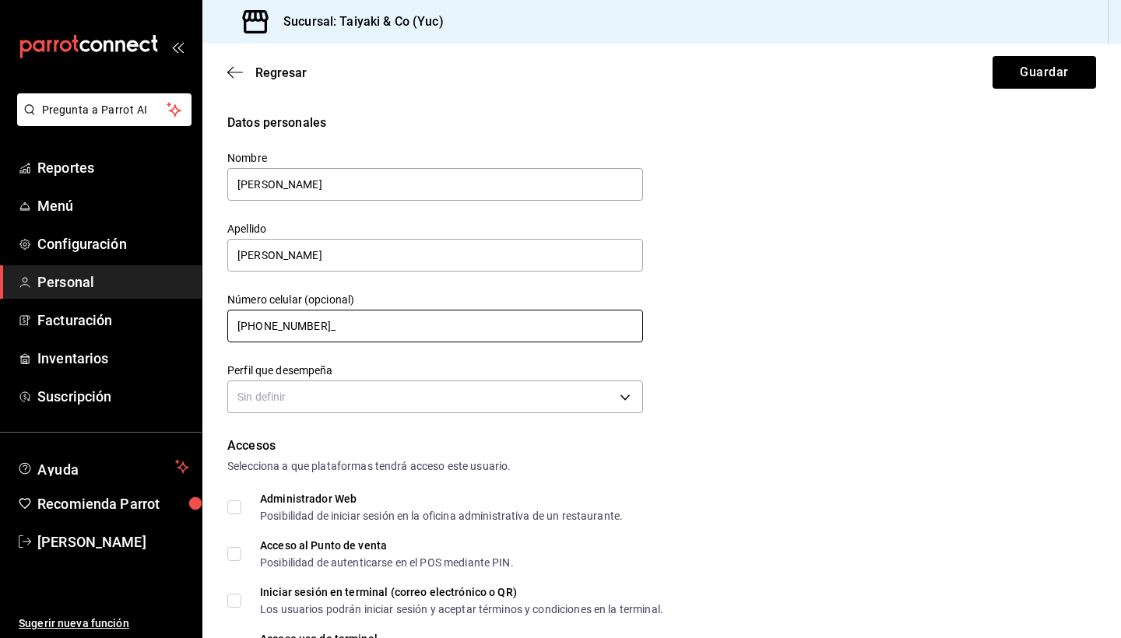
type input "+52 (56) 1296-6747"
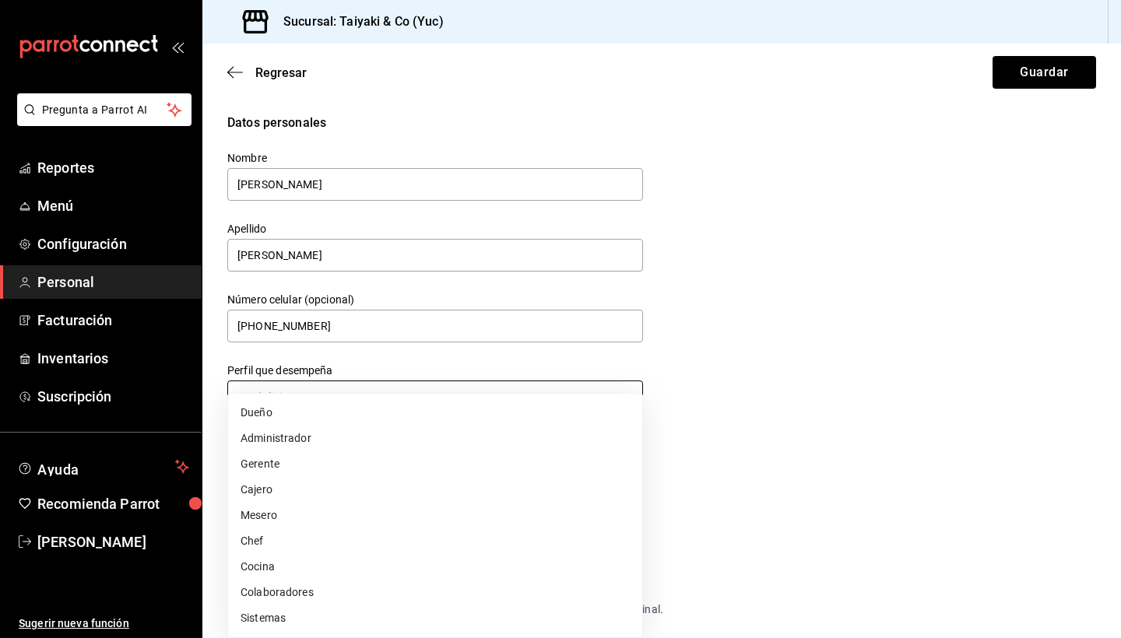
click at [256, 396] on body "Pregunta a Parrot AI Reportes Menú Configuración Personal Facturación Inventari…" at bounding box center [560, 319] width 1121 height 638
click at [262, 516] on li "Mesero" at bounding box center [435, 516] width 414 height 26
type input "WAITER"
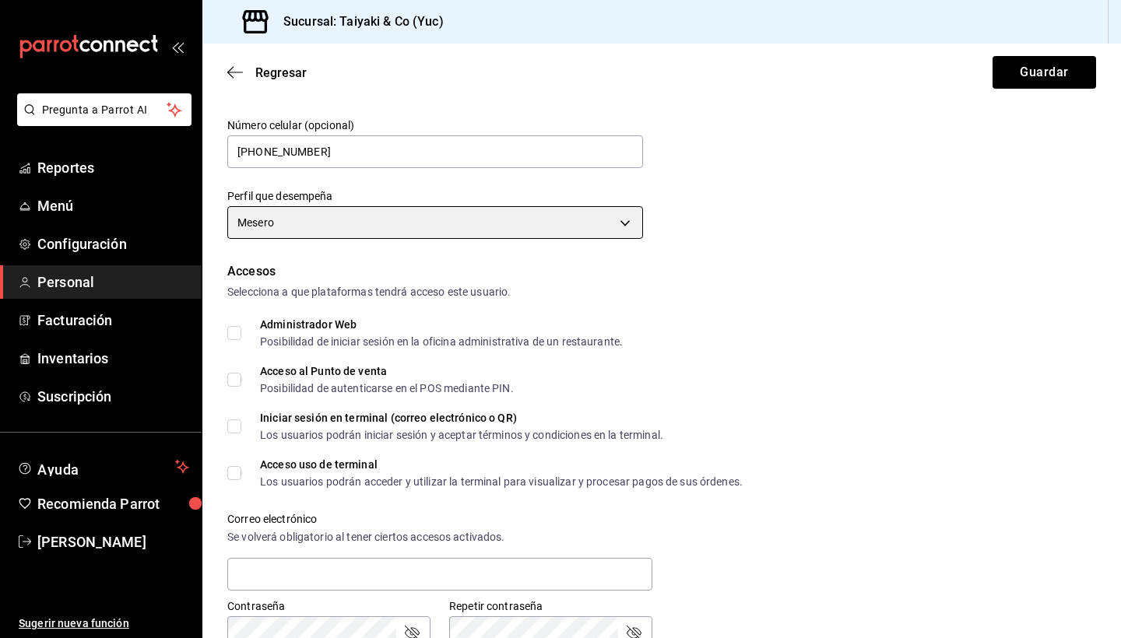
scroll to position [177, 0]
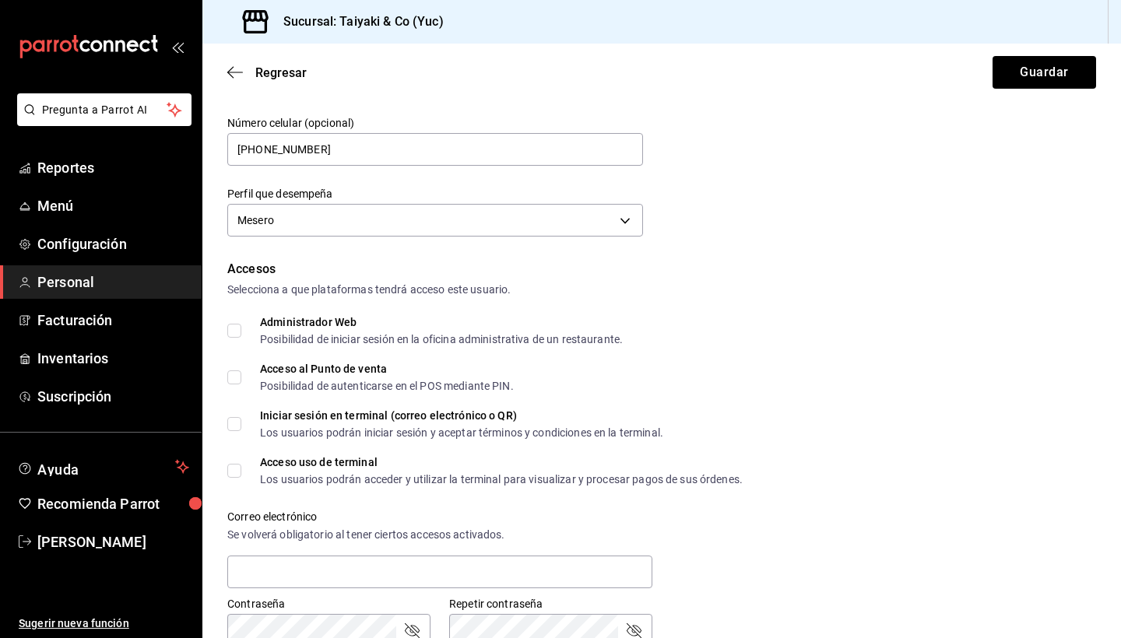
click at [669, 339] on div "Administrador Web Posibilidad de iniciar sesión en la oficina administrativa de…" at bounding box center [661, 331] width 869 height 28
click at [711, 299] on div "Accesos Selecciona a que plataformas tendrá acceso este usuario. Administrador …" at bounding box center [661, 485] width 869 height 451
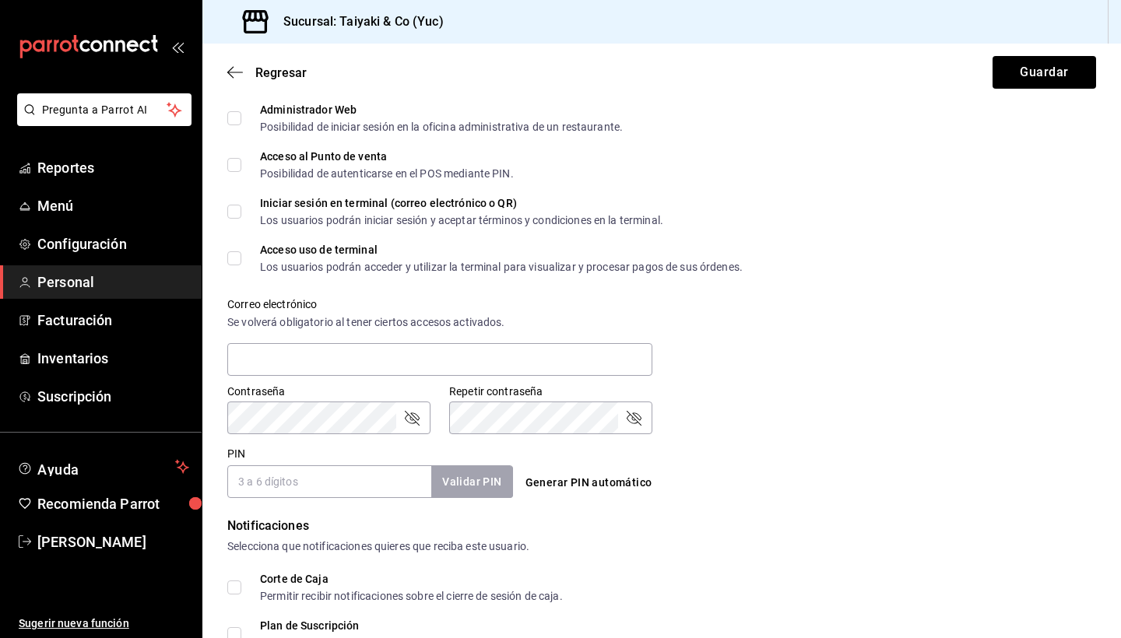
scroll to position [362, 0]
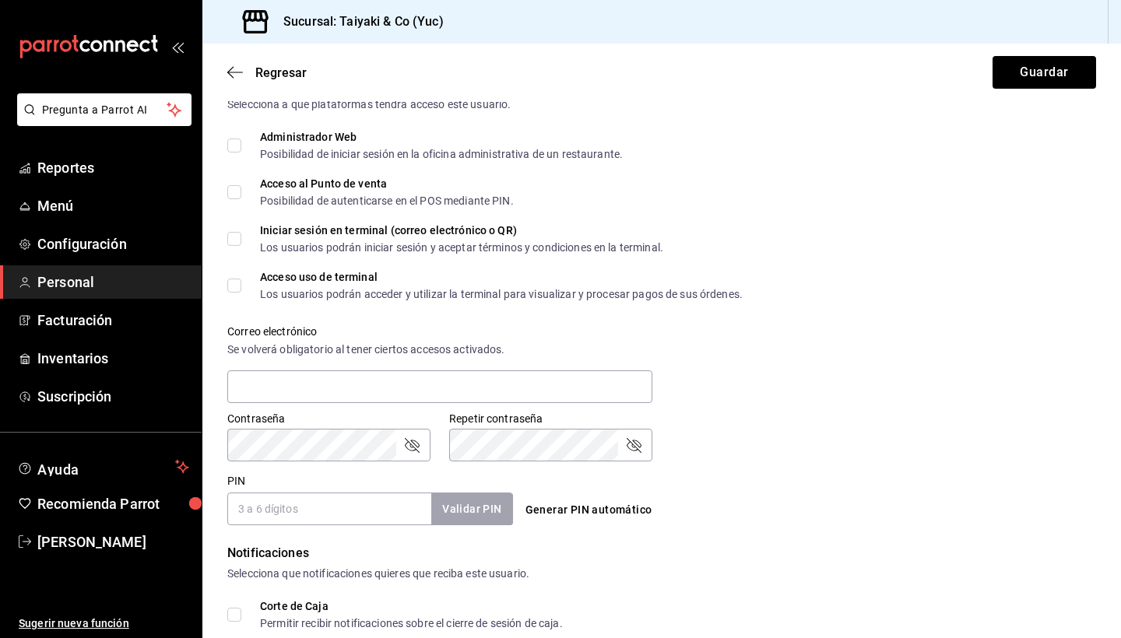
click at [237, 193] on input "Acceso al Punto de venta Posibilidad de autenticarse en el POS mediante PIN." at bounding box center [234, 192] width 14 height 14
checkbox input "true"
click at [241, 236] on span "Iniciar sesión en terminal (correo electrónico o QR) Los usuarios podrán inicia…" at bounding box center [452, 239] width 422 height 28
click at [241, 236] on input "Iniciar sesión en terminal (correo electrónico o QR) Los usuarios podrán inicia…" at bounding box center [234, 239] width 14 height 14
checkbox input "true"
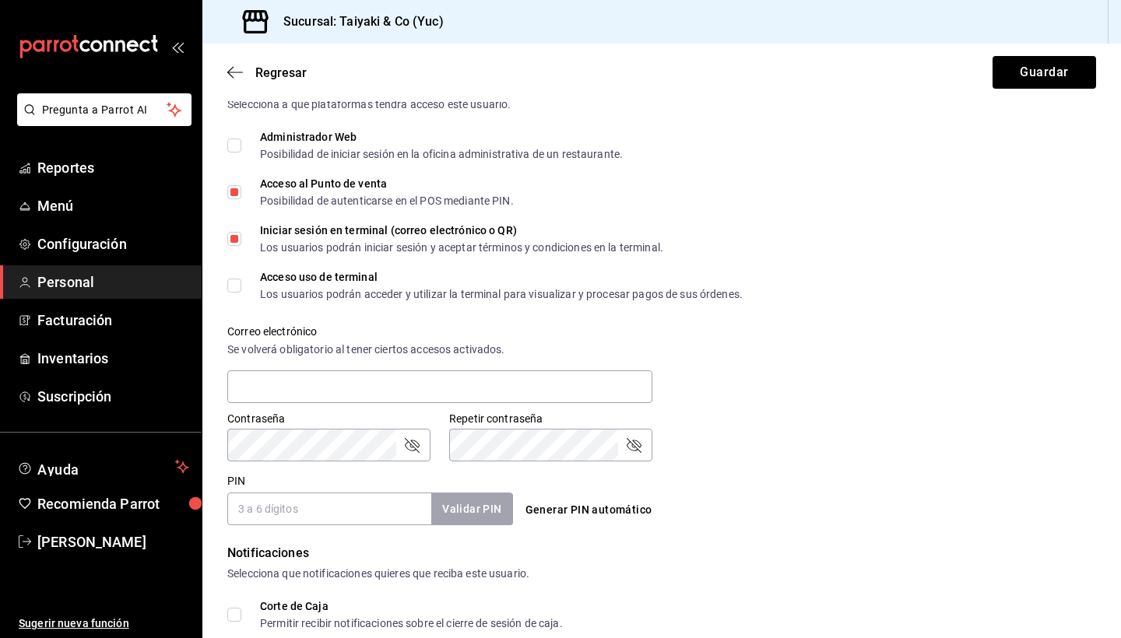
click at [244, 286] on span "Acceso uso de terminal Los usuarios podrán acceder y utilizar la terminal para …" at bounding box center [491, 286] width 501 height 28
click at [241, 286] on input "Acceso uso de terminal Los usuarios podrán acceder y utilizar la terminal para …" at bounding box center [234, 286] width 14 height 14
checkbox input "true"
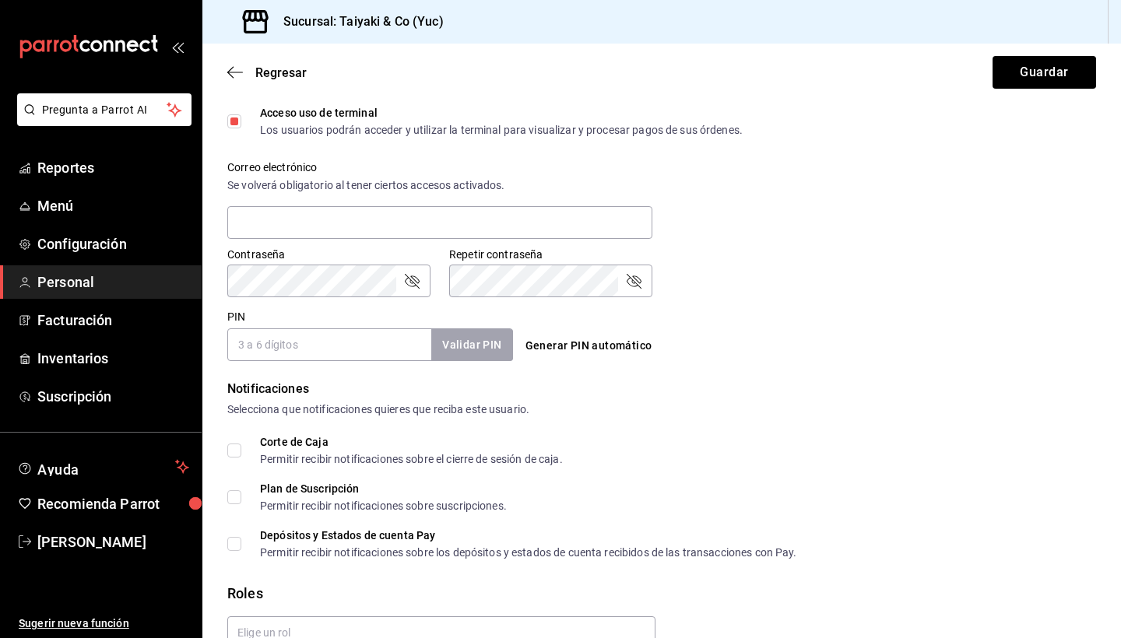
scroll to position [519, 0]
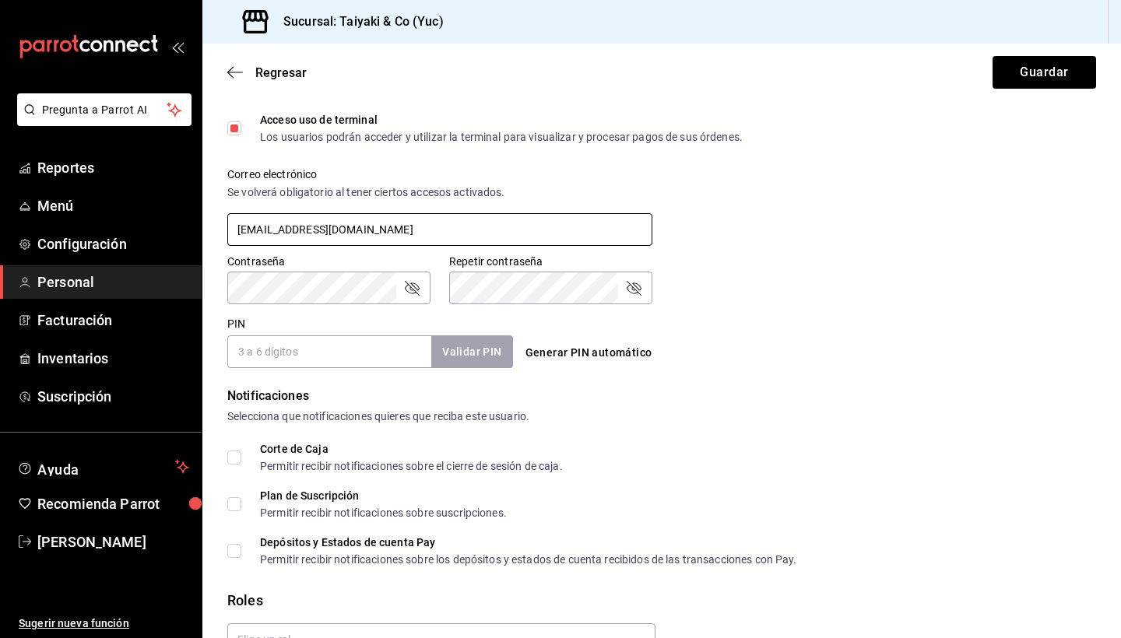
type input "ale.millan1128@gmail.com"
click at [308, 347] on input "PIN" at bounding box center [329, 351] width 204 height 33
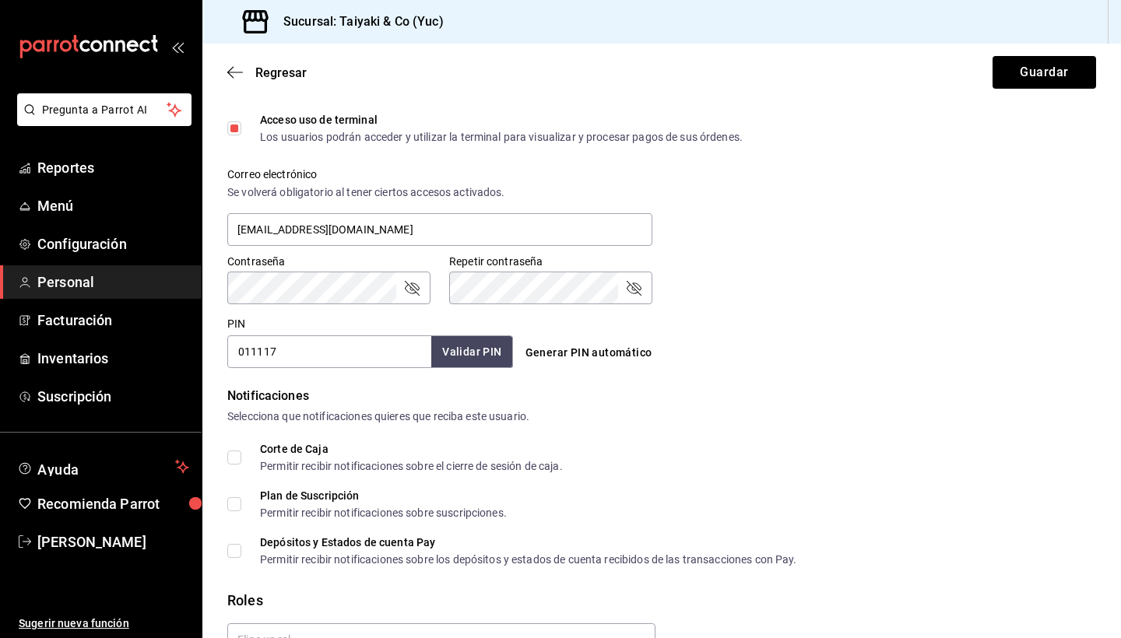
type input "011117"
click at [474, 355] on button "Validar PIN" at bounding box center [471, 351] width 83 height 33
click at [234, 456] on input "Corte de Caja Permitir recibir notificaciones sobre el cierre de sesión de caja." at bounding box center [234, 458] width 14 height 14
checkbox input "true"
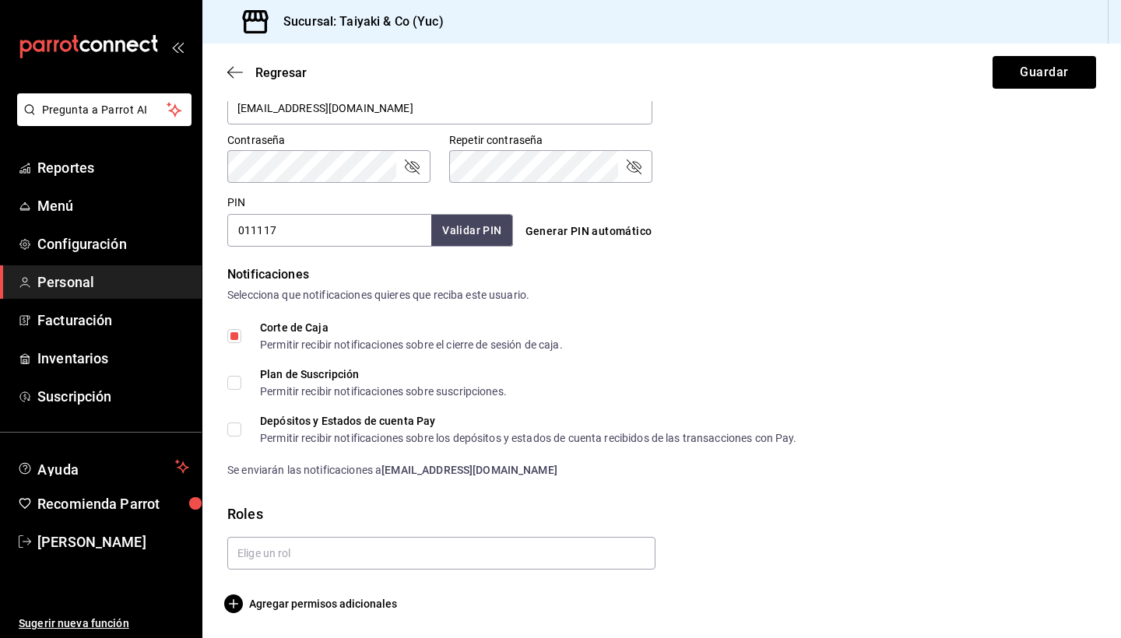
scroll to position [641, 0]
click at [320, 563] on input "text" at bounding box center [441, 553] width 428 height 33
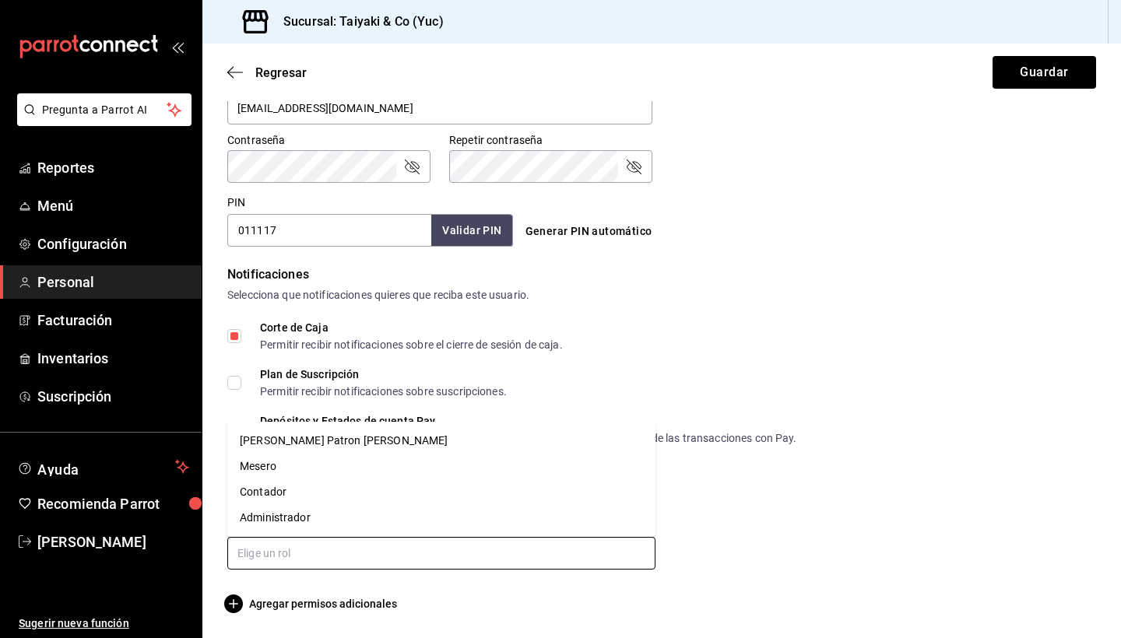
click at [269, 469] on li "Mesero" at bounding box center [441, 467] width 428 height 26
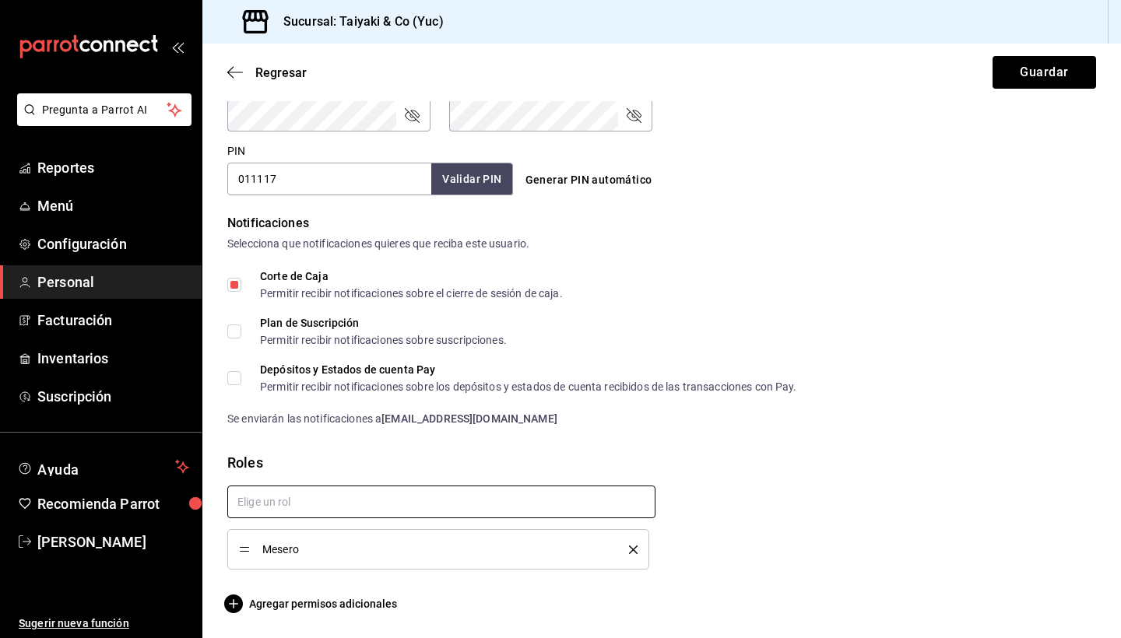
scroll to position [692, 0]
click at [1033, 73] on button "Guardar" at bounding box center [1044, 72] width 104 height 33
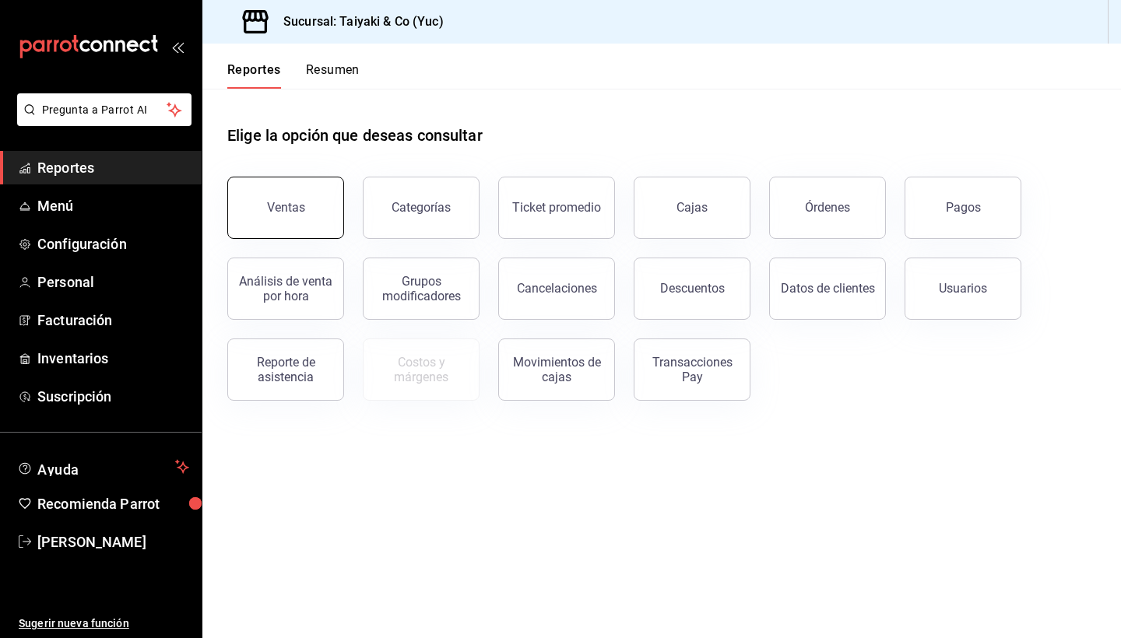
click at [299, 205] on div "Ventas" at bounding box center [286, 207] width 38 height 15
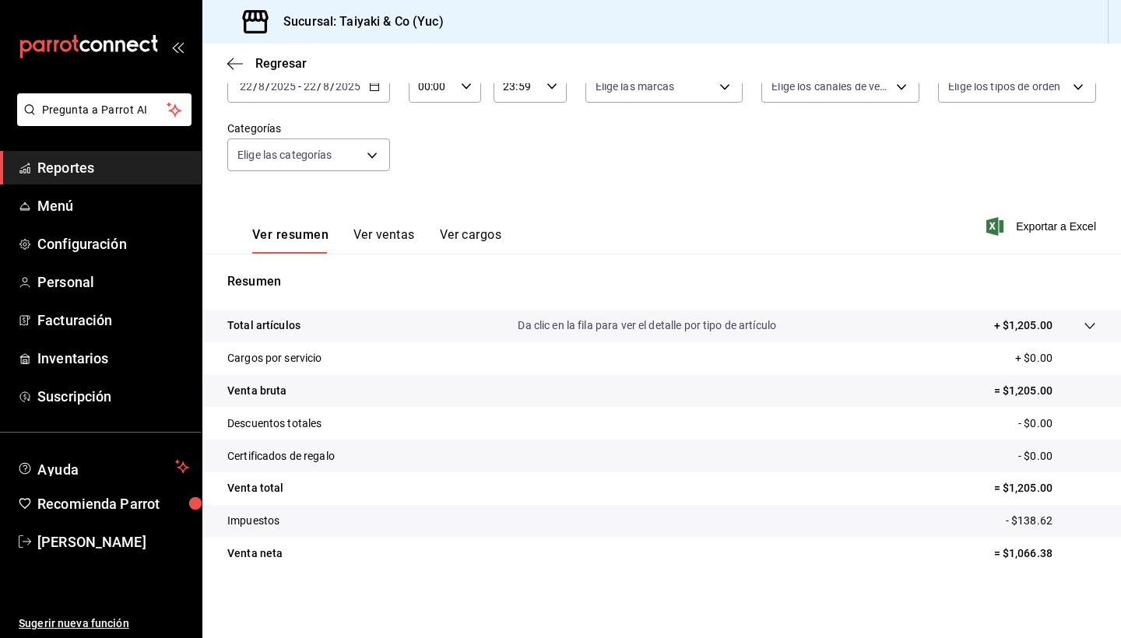
scroll to position [107, 0]
click at [609, 332] on p "Da clic en la fila para ver el detalle por tipo de artículo" at bounding box center [647, 326] width 258 height 16
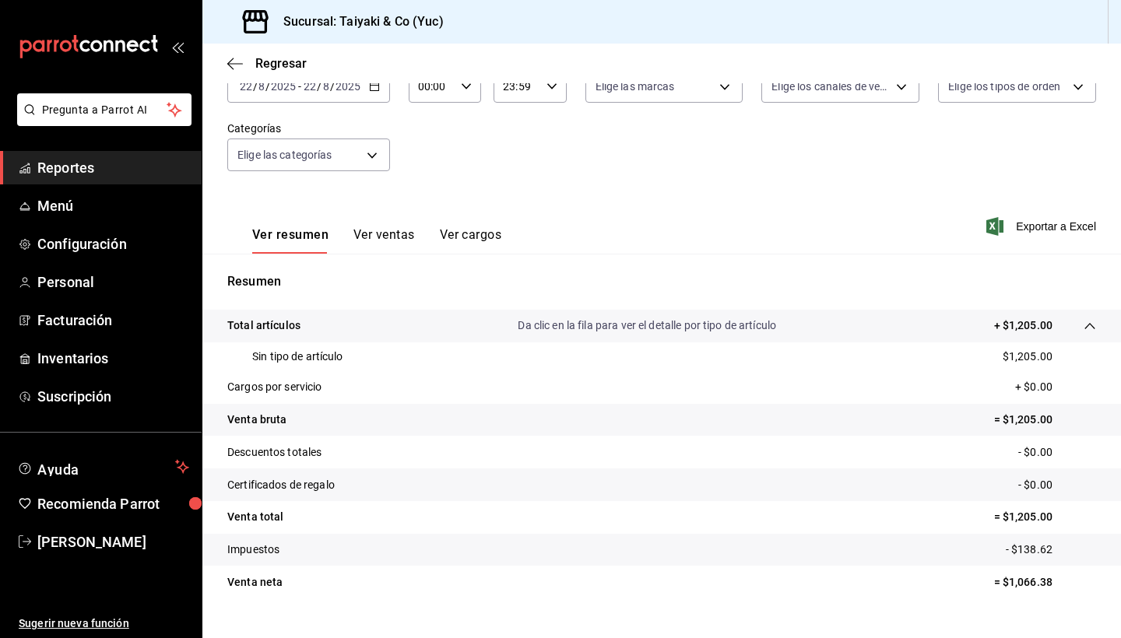
scroll to position [63, 0]
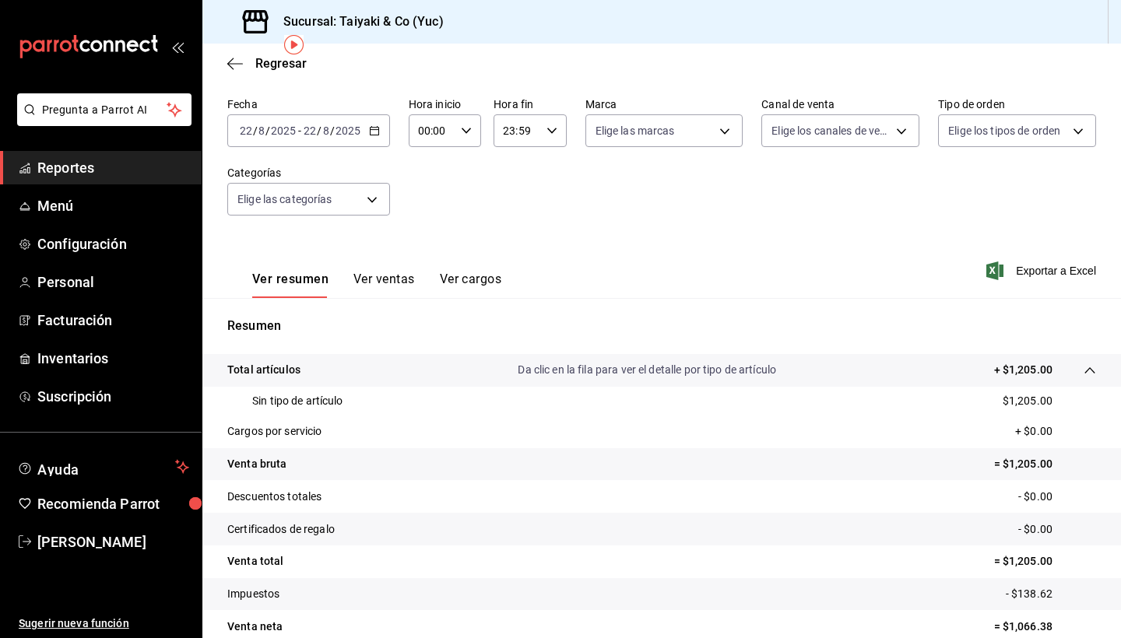
click at [389, 278] on button "Ver ventas" at bounding box center [383, 285] width 61 height 26
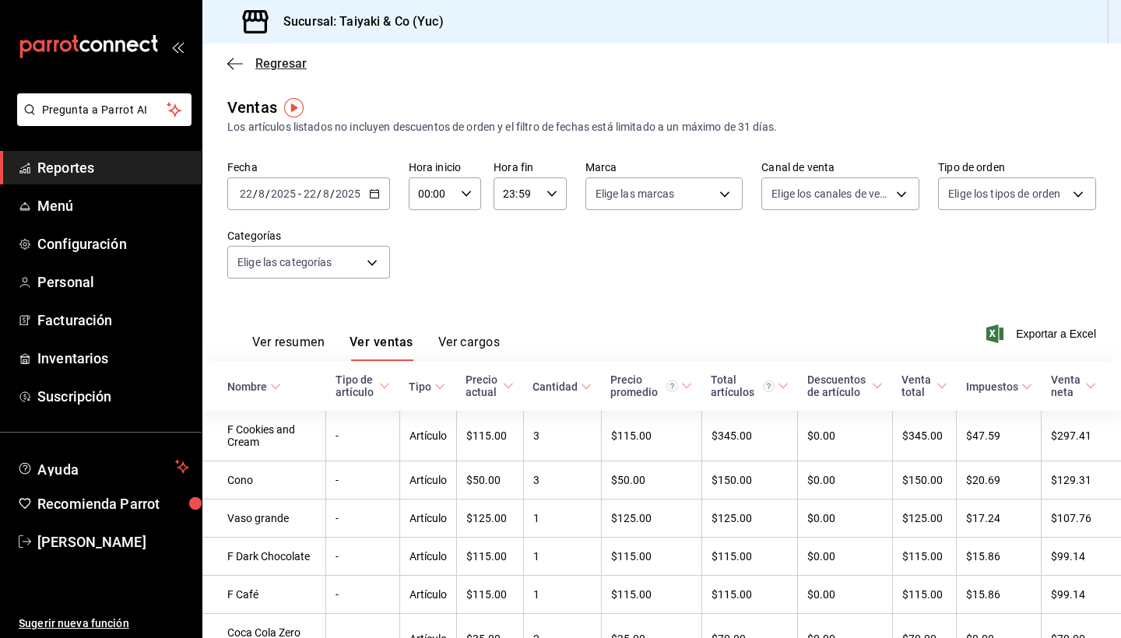
click at [235, 66] on icon "button" at bounding box center [235, 64] width 16 height 14
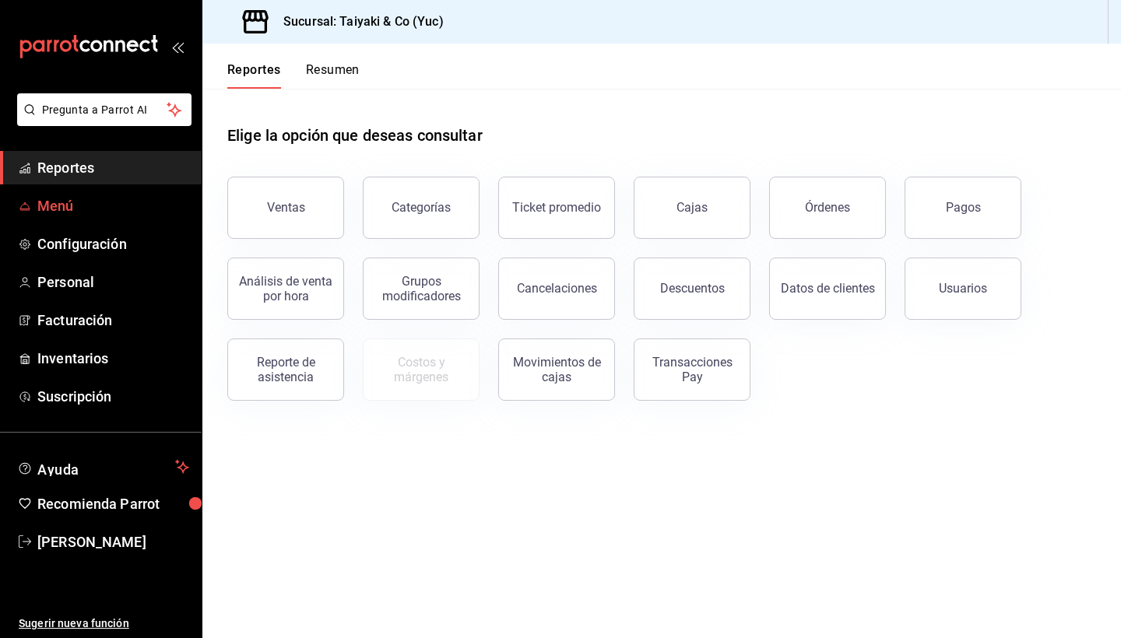
click at [68, 205] on span "Menú" at bounding box center [113, 205] width 152 height 21
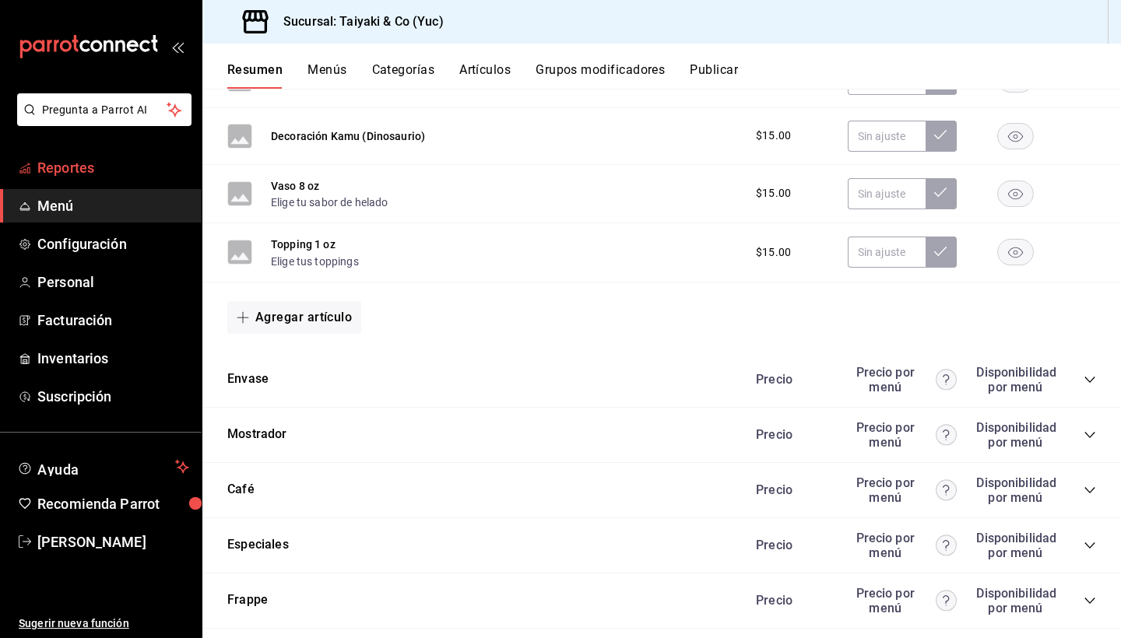
click at [88, 170] on span "Reportes" at bounding box center [113, 167] width 152 height 21
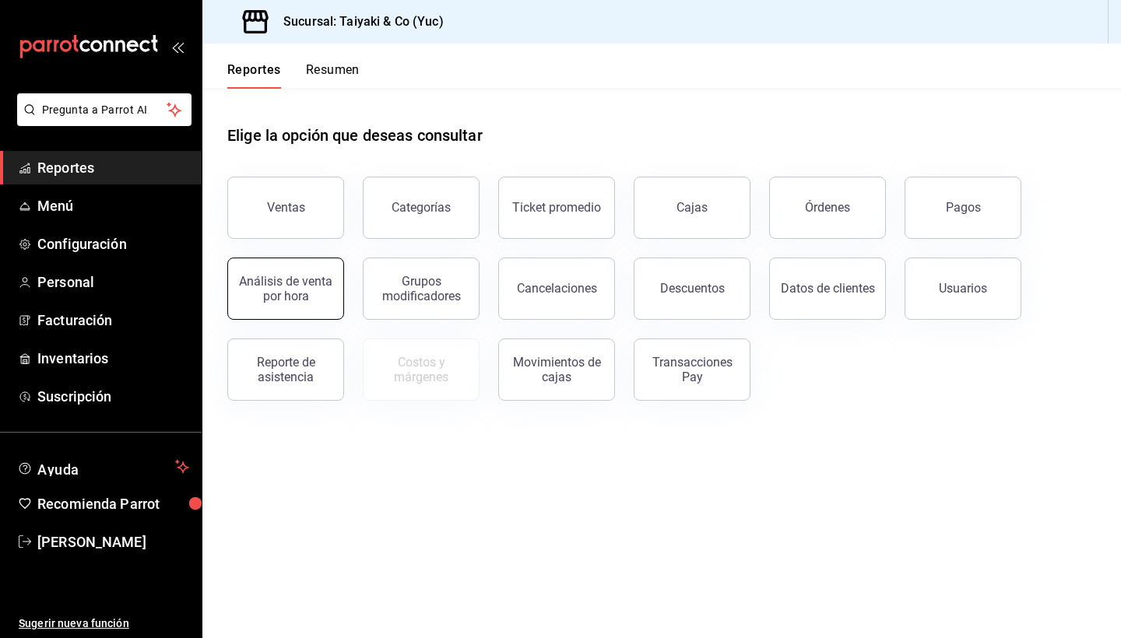
click at [301, 279] on div "Análisis de venta por hora" at bounding box center [285, 289] width 97 height 30
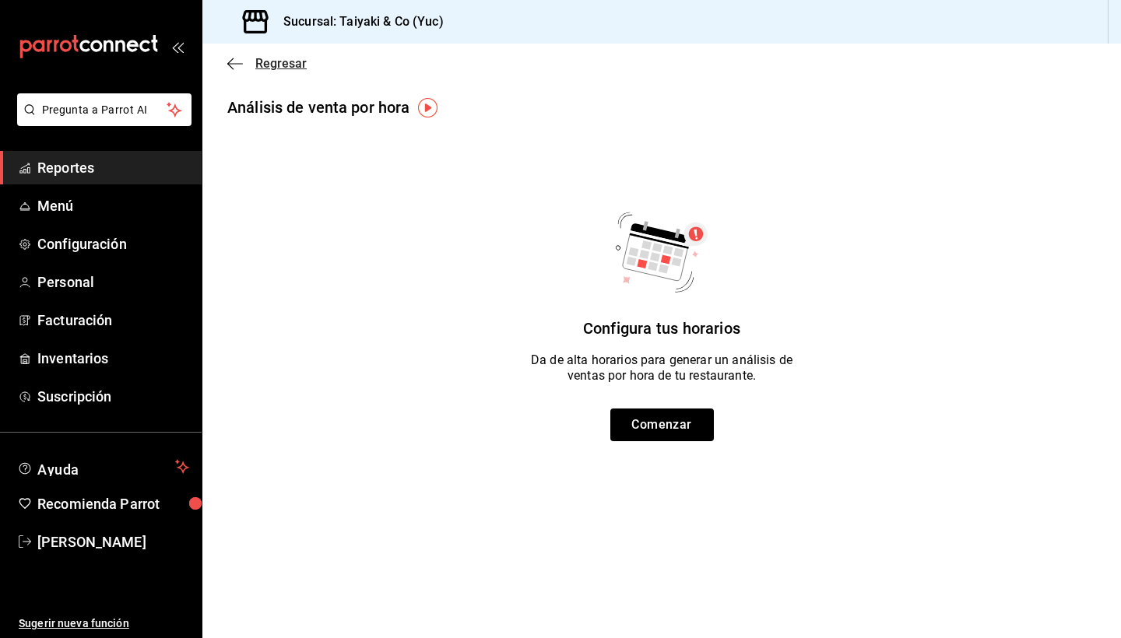
click at [257, 67] on span "Regresar" at bounding box center [280, 63] width 51 height 15
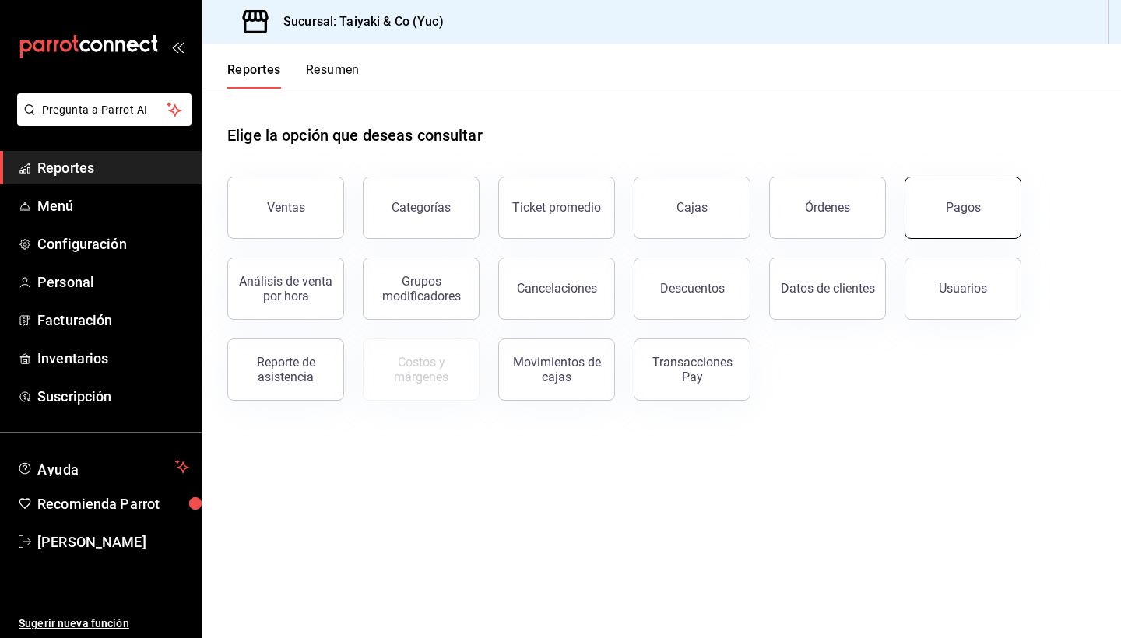
click at [962, 206] on div "Pagos" at bounding box center [963, 207] width 35 height 15
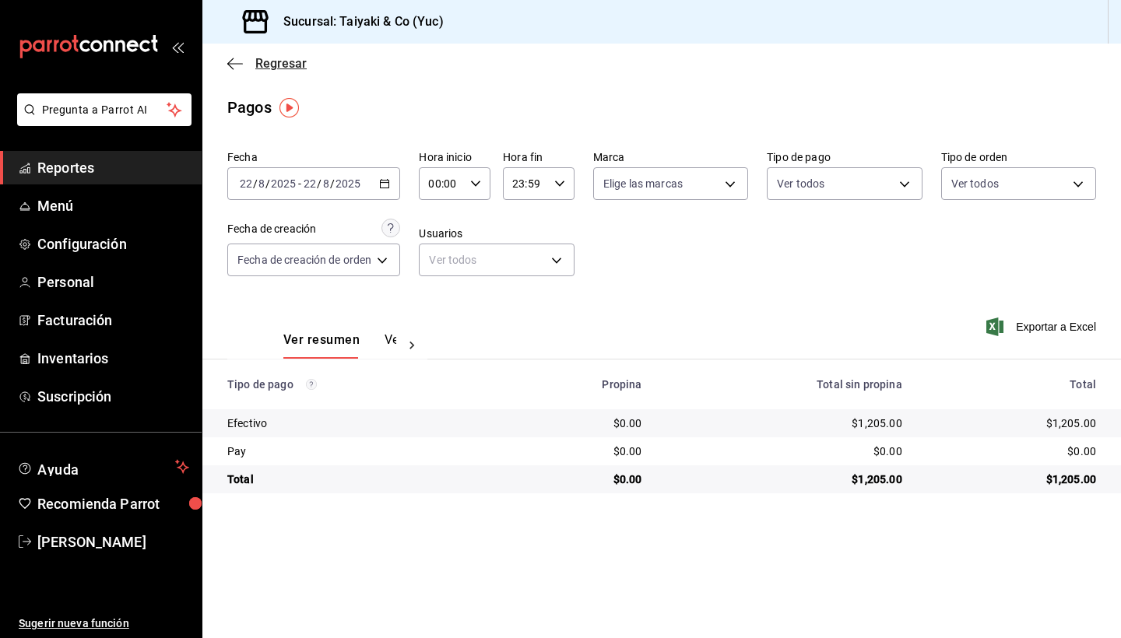
click at [285, 67] on span "Regresar" at bounding box center [280, 63] width 51 height 15
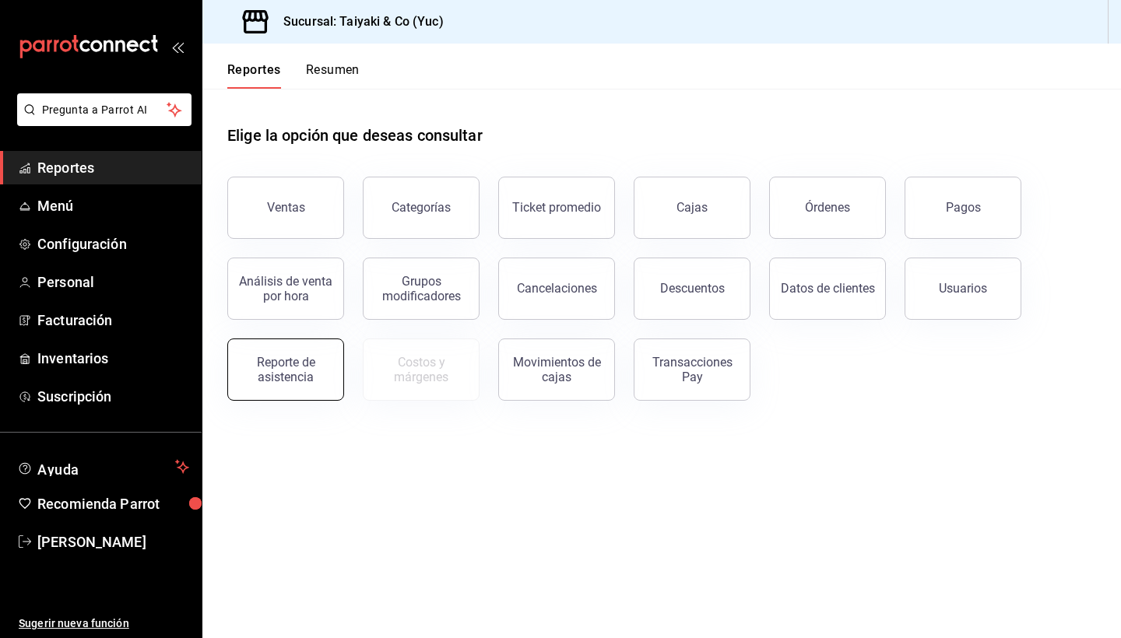
click at [290, 381] on div "Reporte de asistencia" at bounding box center [285, 370] width 97 height 30
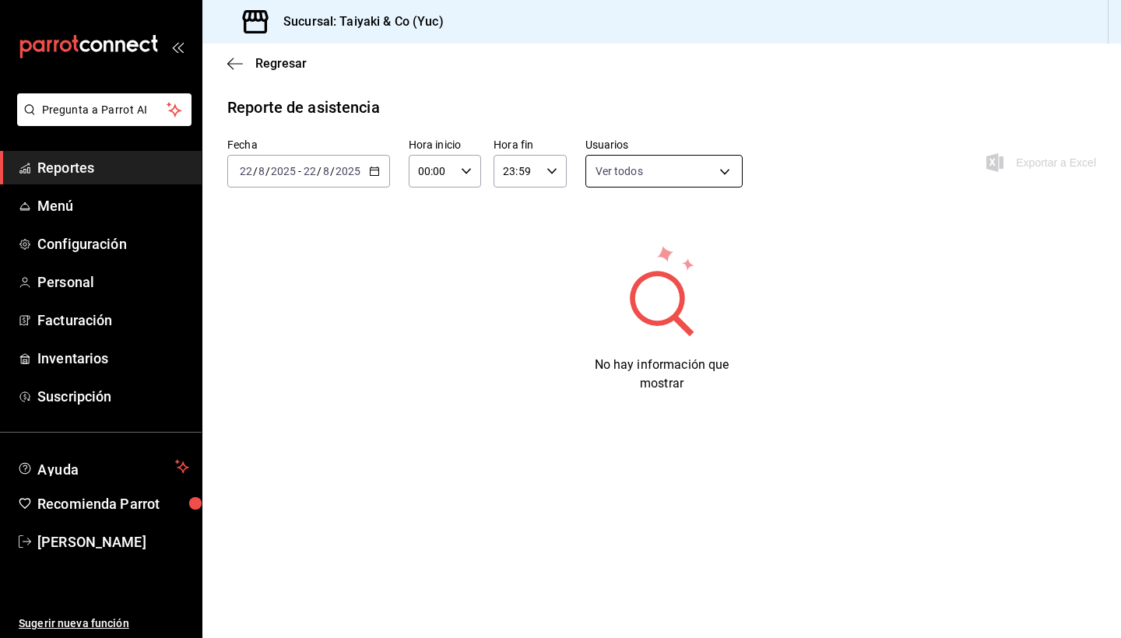
click at [729, 171] on body "Pregunta a Parrot AI Reportes Menú Configuración Personal Facturación Inventari…" at bounding box center [560, 319] width 1121 height 638
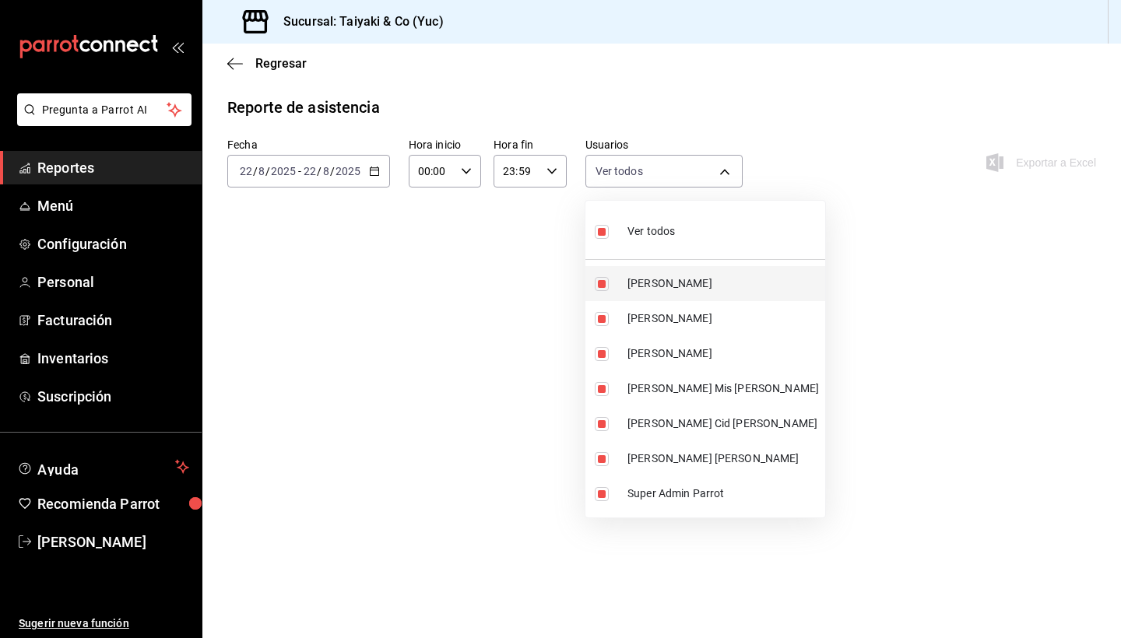
click at [689, 277] on span "[PERSON_NAME]" at bounding box center [722, 284] width 191 height 16
type input "0f542667-0d7d-48b5-b9ca-4ab40efd015d,d78f80de-c81e-4688-9b27-05862dfd9dfd,62ba2…"
checkbox input "false"
click at [661, 230] on span "Ver todos" at bounding box center [650, 231] width 47 height 16
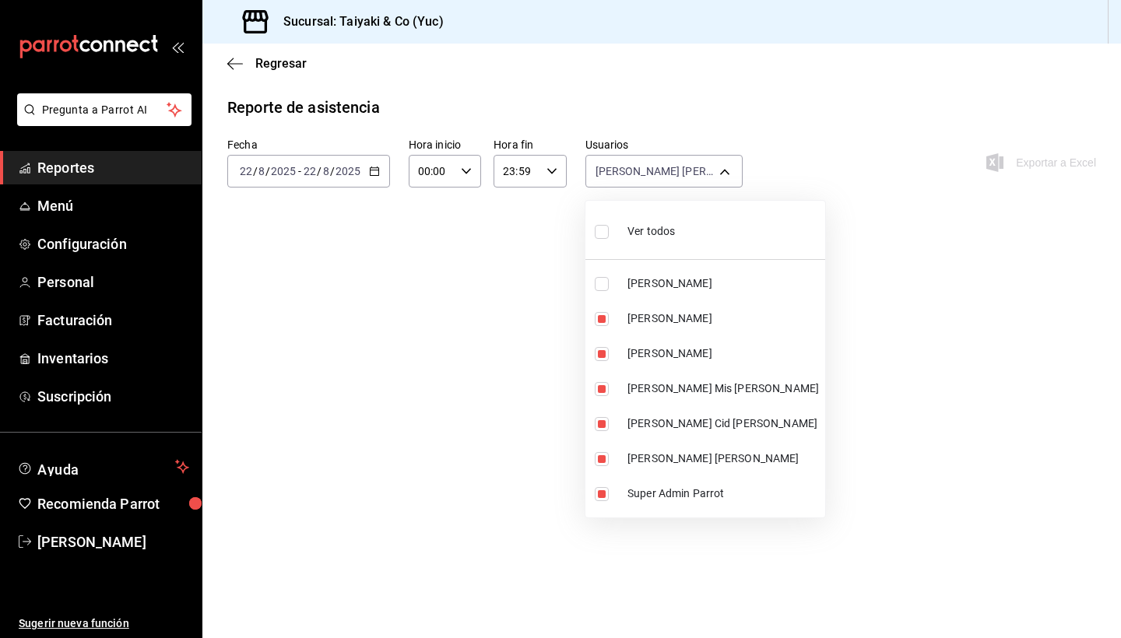
type input "32d983c0-b5fa-4545-8643-94700e449223,0f542667-0d7d-48b5-b9ca-4ab40efd015d,d78f8…"
checkbox input "true"
click at [867, 290] on div at bounding box center [560, 319] width 1121 height 638
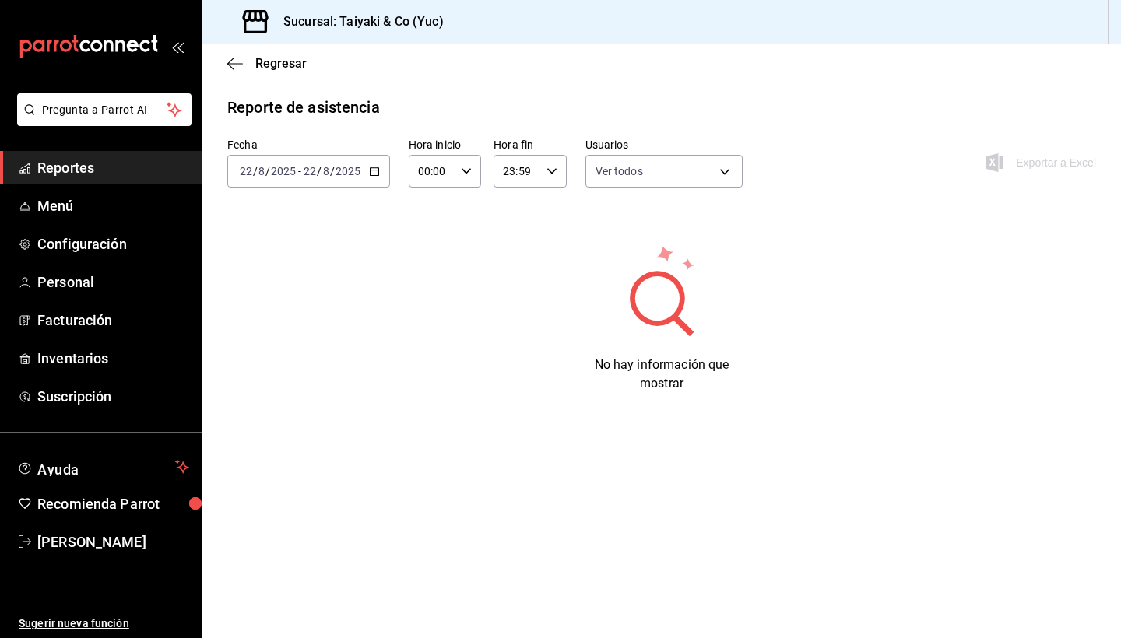
click at [370, 170] on icon "button" at bounding box center [374, 171] width 11 height 11
click at [286, 290] on span "Semana actual" at bounding box center [301, 288] width 121 height 16
click at [230, 65] on icon "button" at bounding box center [235, 64] width 16 height 14
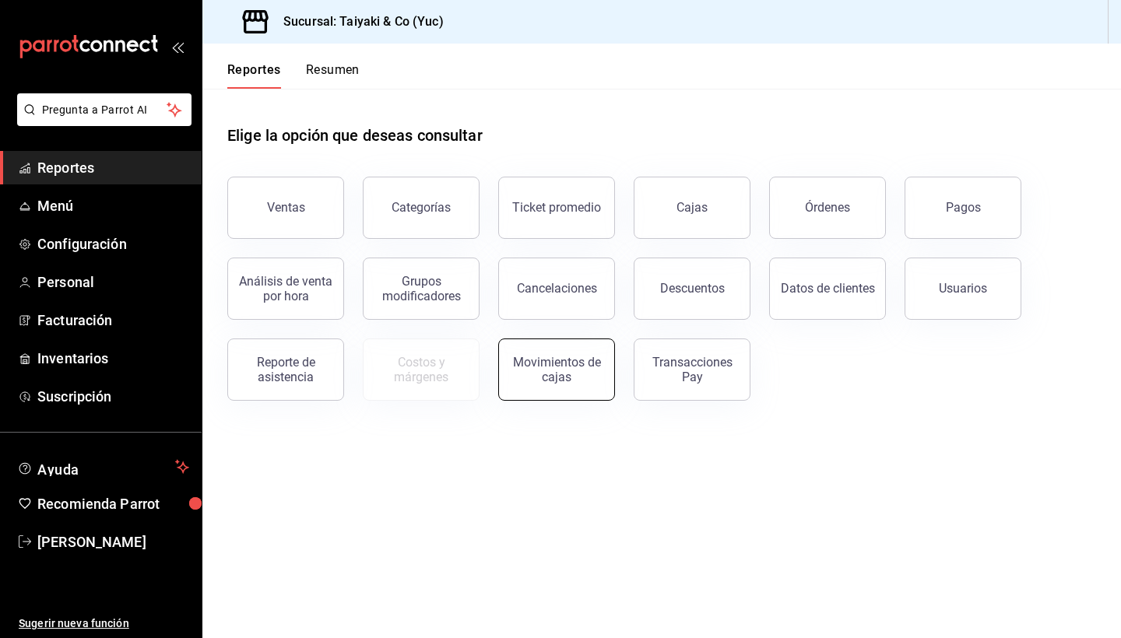
click at [577, 378] on div "Movimientos de cajas" at bounding box center [556, 370] width 97 height 30
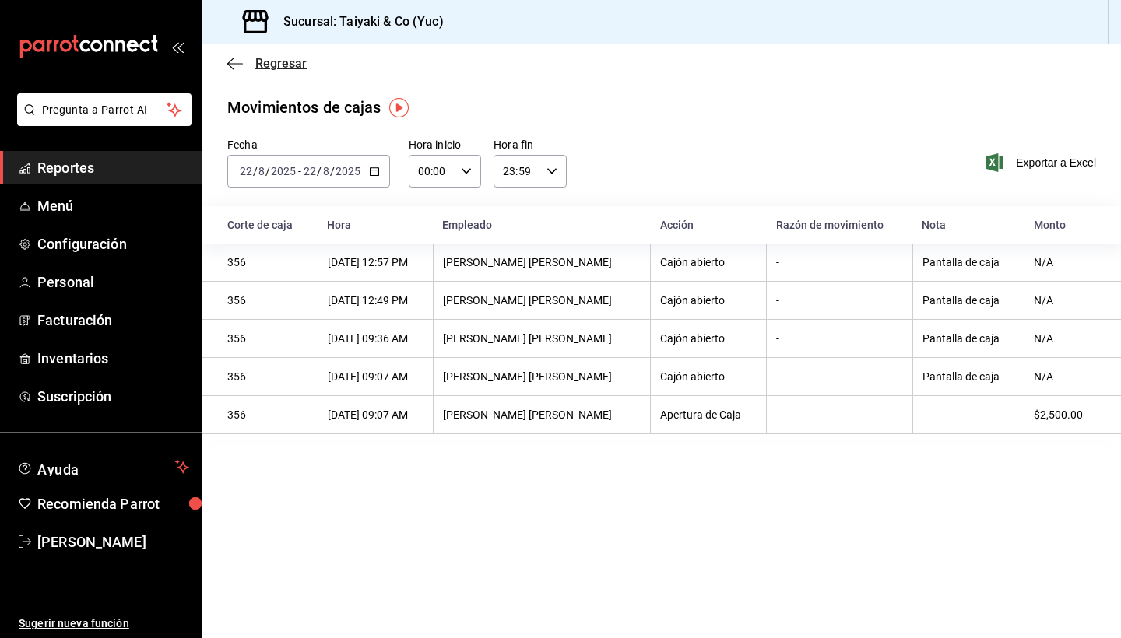
click at [237, 67] on icon "button" at bounding box center [235, 64] width 16 height 14
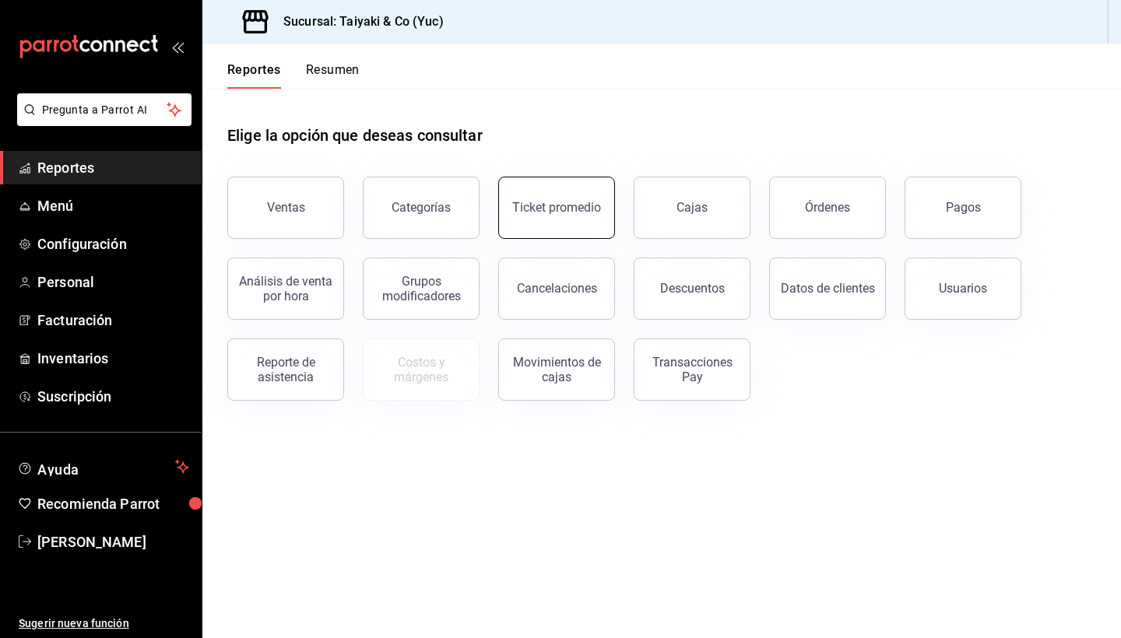
click at [584, 192] on button "Ticket promedio" at bounding box center [556, 208] width 117 height 62
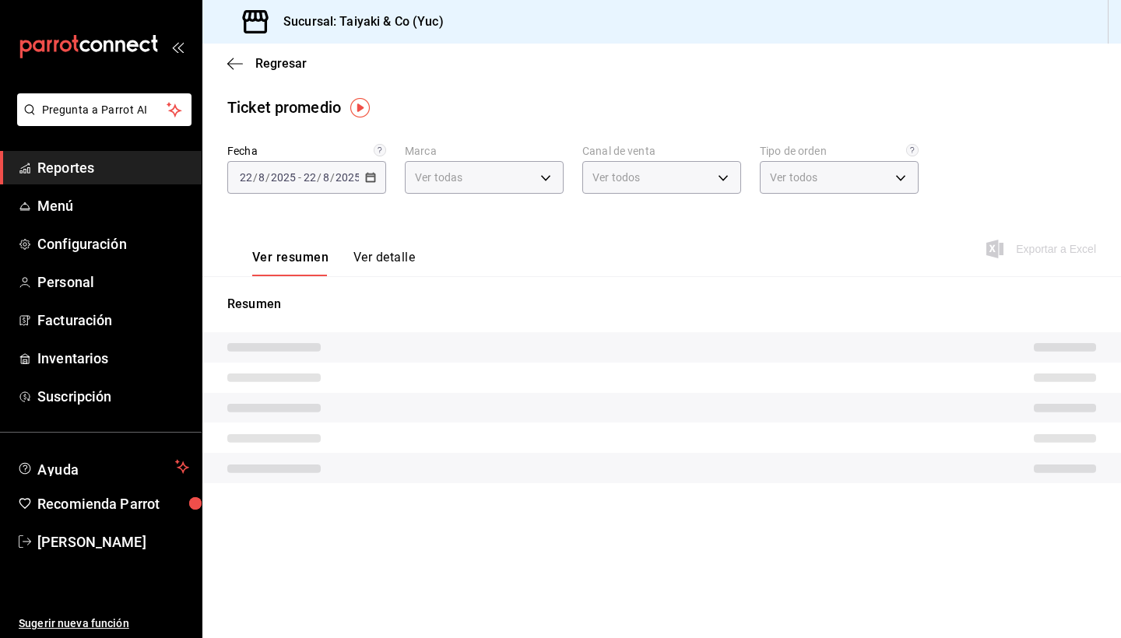
type input "f7bceba2-6006-4e70-b547-692d7ecead2a"
type input "PARROT,UBER_EATS,RAPPI,DIDI_FOOD,ONLINE"
type input "020da1da-1553-4421-8d79-8beda1469686,1a896c7f-f2da-4808-a5f3-05b15db4b414,EXTER…"
